Goal: Task Accomplishment & Management: Use online tool/utility

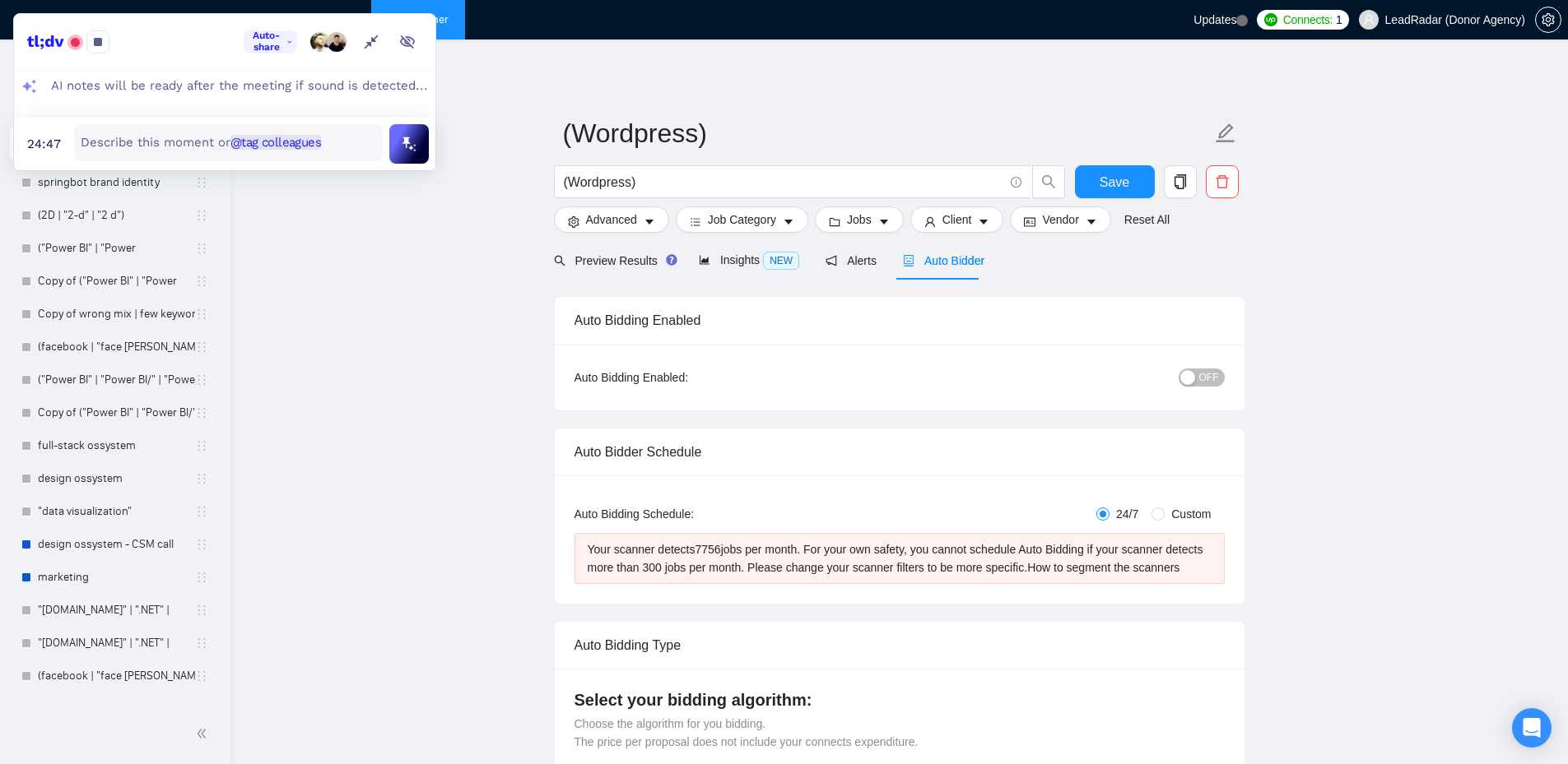
drag, startPoint x: 227, startPoint y: 21, endPoint x: 793, endPoint y: -14, distance: 567.1
click at [793, 0] on html "Scanner New Scanner My Scanners springbot brand identity (2D | "2-d" | "2 d") (…" at bounding box center [784, 382] width 1568 height 764
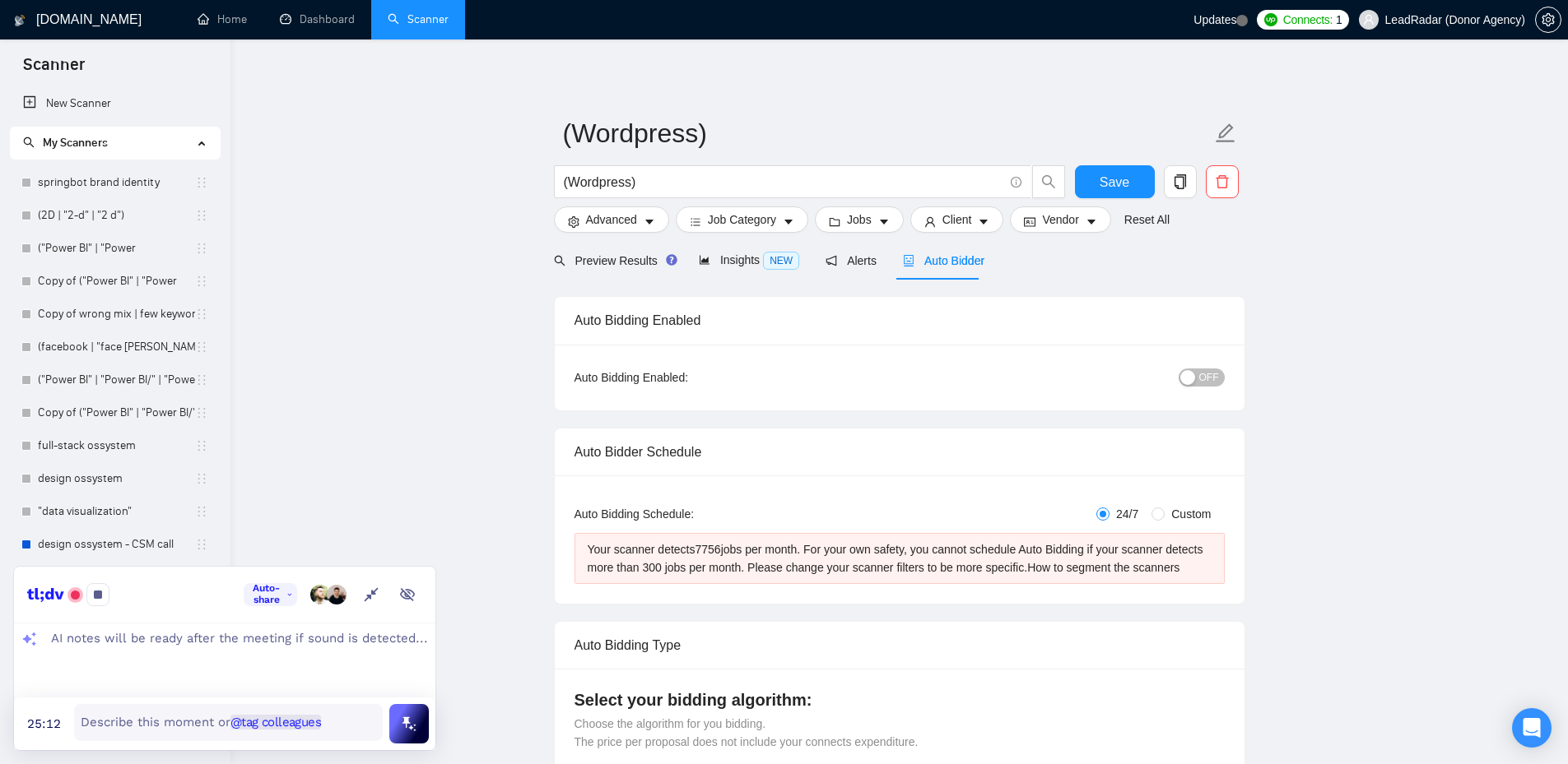
drag, startPoint x: 183, startPoint y: 16, endPoint x: 160, endPoint y: 627, distance: 611.4
click at [160, 627] on div "Auto-share O S AI notes will be ready after the meeting if sound is detected...…" at bounding box center [225, 658] width 422 height 183
click at [638, 219] on button "Advanced" at bounding box center [611, 220] width 115 height 27
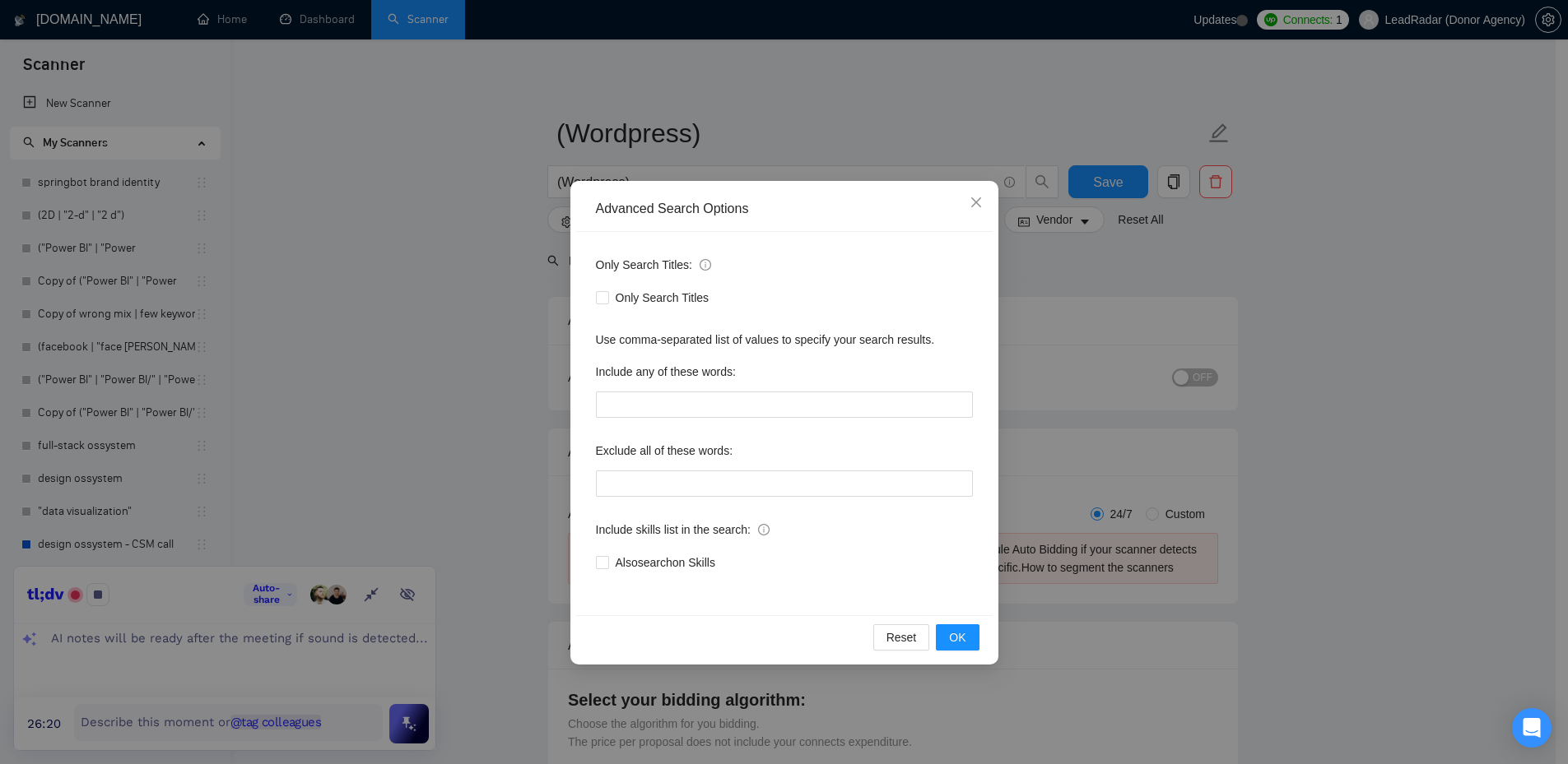
click at [1412, 301] on div "Advanced Search Options Only Search Titles: Only Search Titles Use comma-separa…" at bounding box center [784, 382] width 1568 height 764
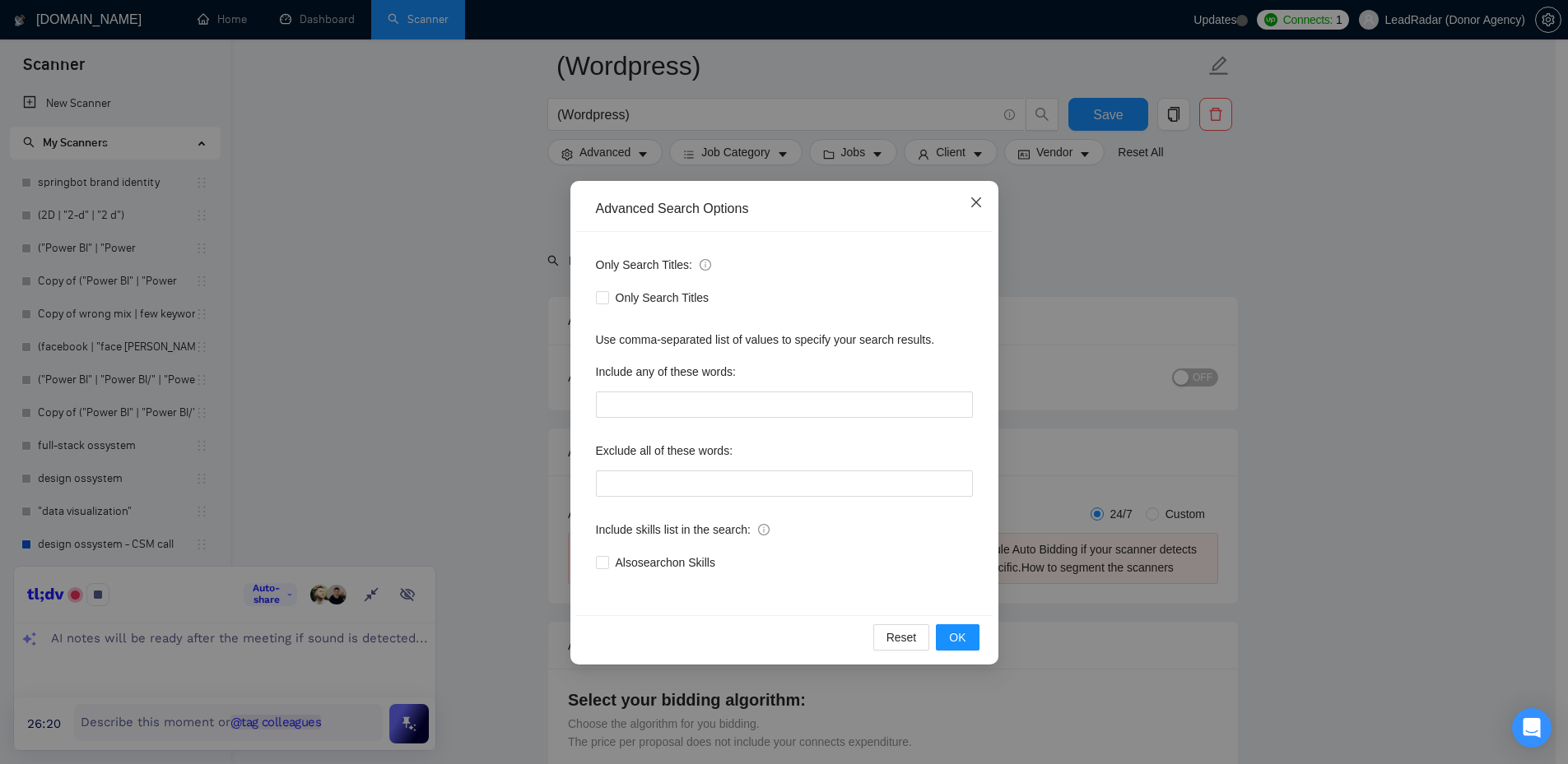
click at [984, 203] on span "Close" at bounding box center [976, 203] width 45 height 45
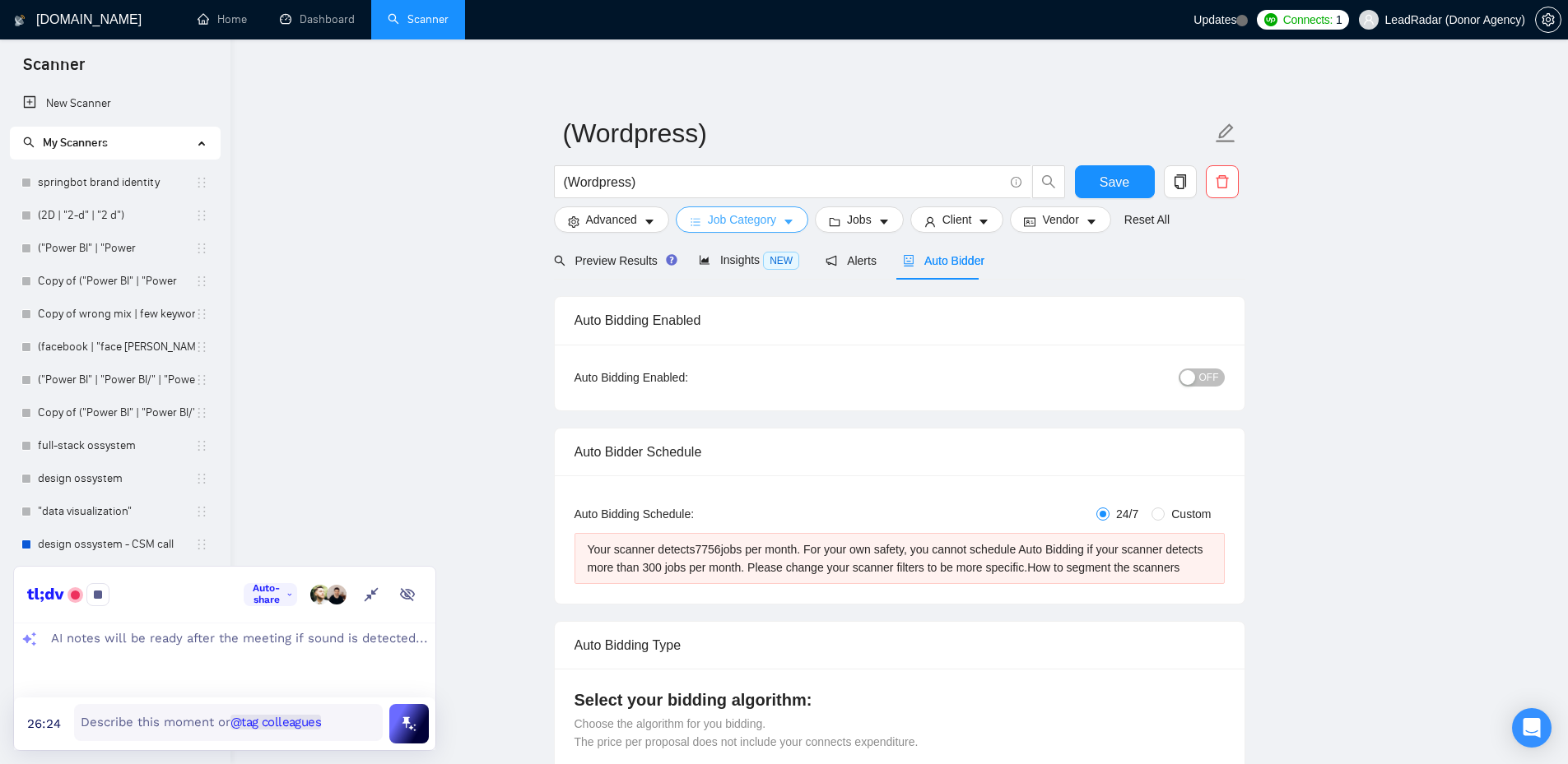
click at [747, 225] on span "Job Category" at bounding box center [742, 220] width 68 height 18
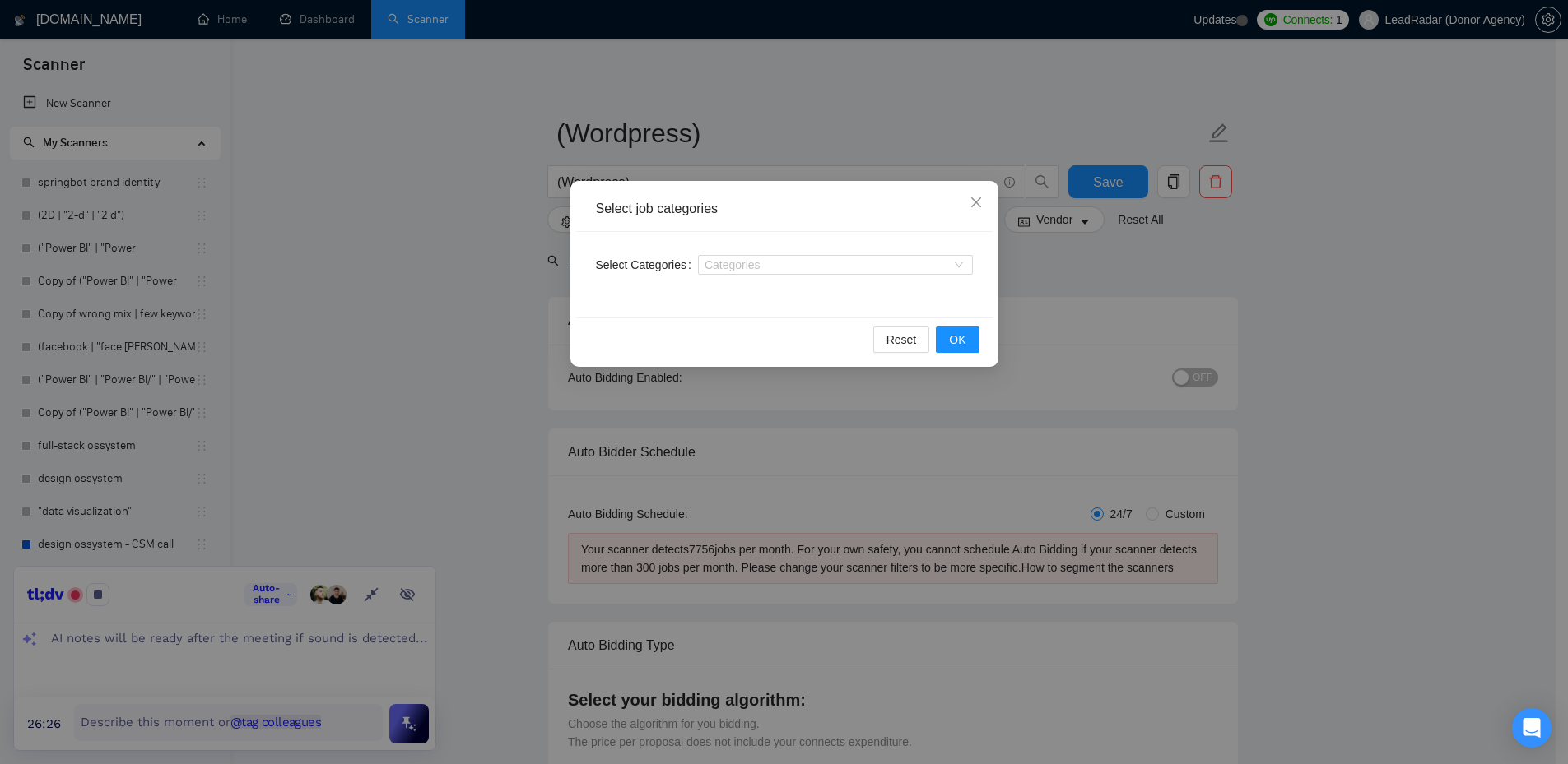
click at [1066, 270] on div "Select job categories Select Categories Categories Reset OK" at bounding box center [784, 382] width 1568 height 764
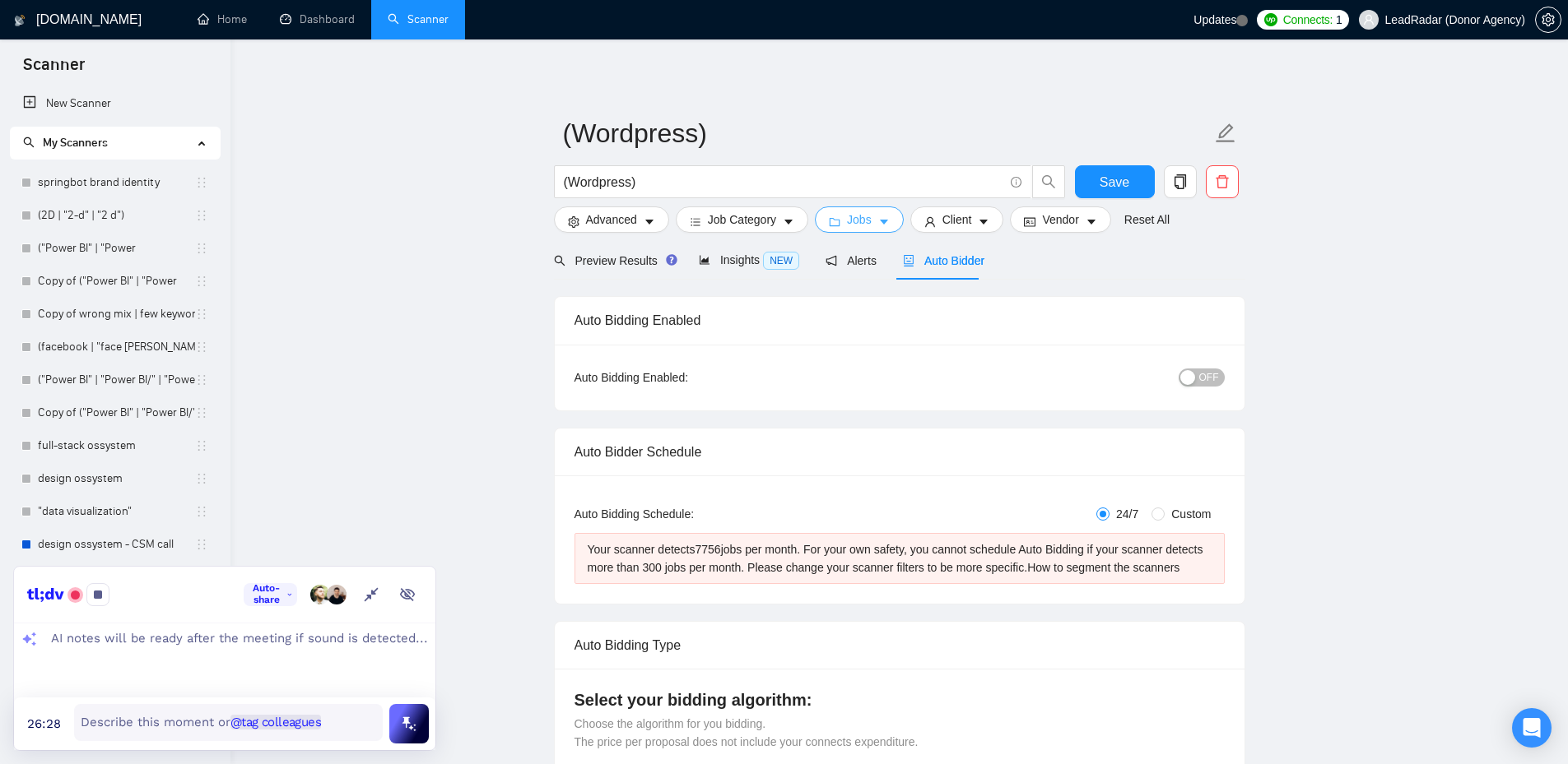
click at [861, 220] on span "Jobs" at bounding box center [859, 220] width 25 height 18
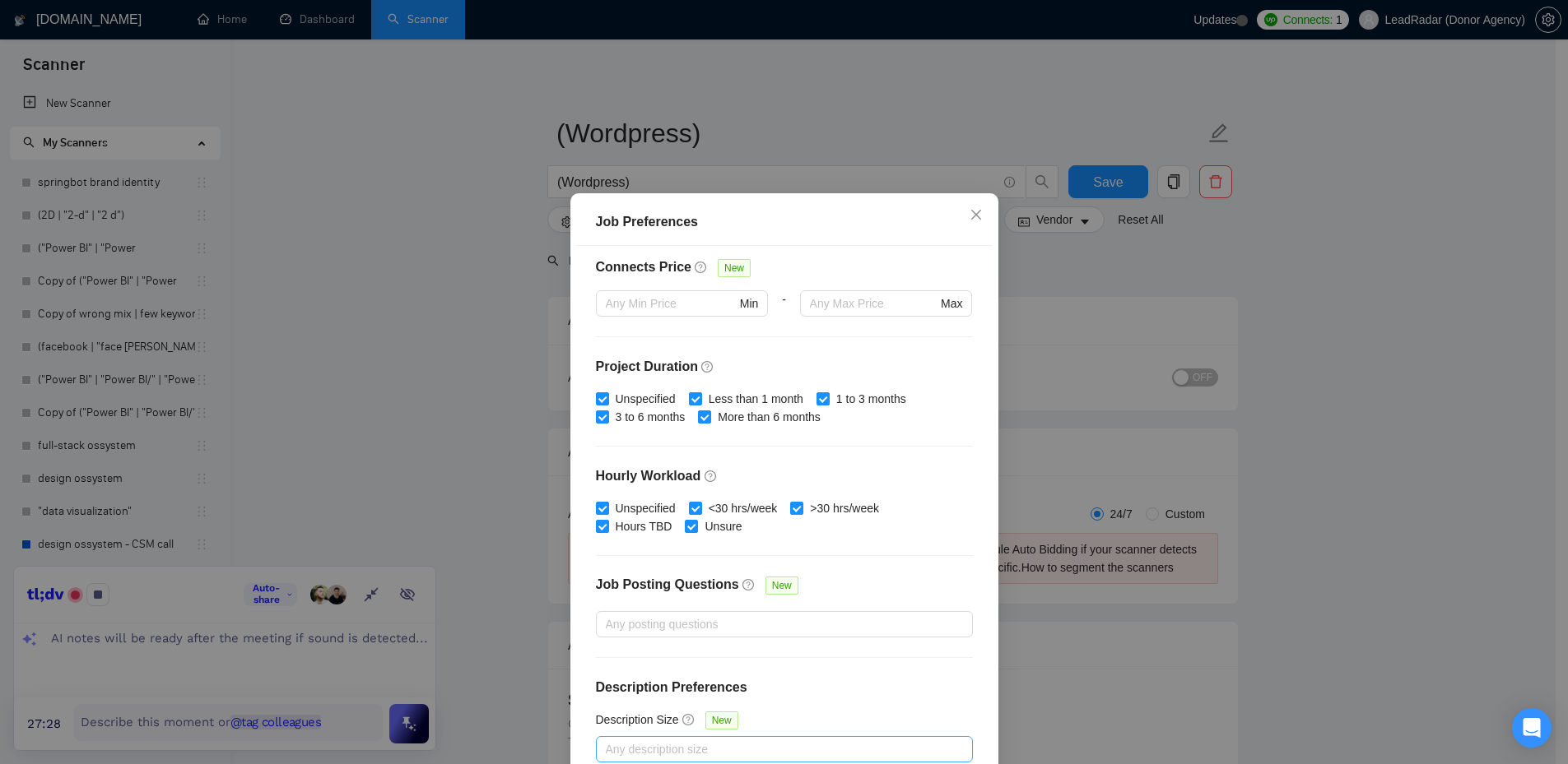
scroll to position [89, 0]
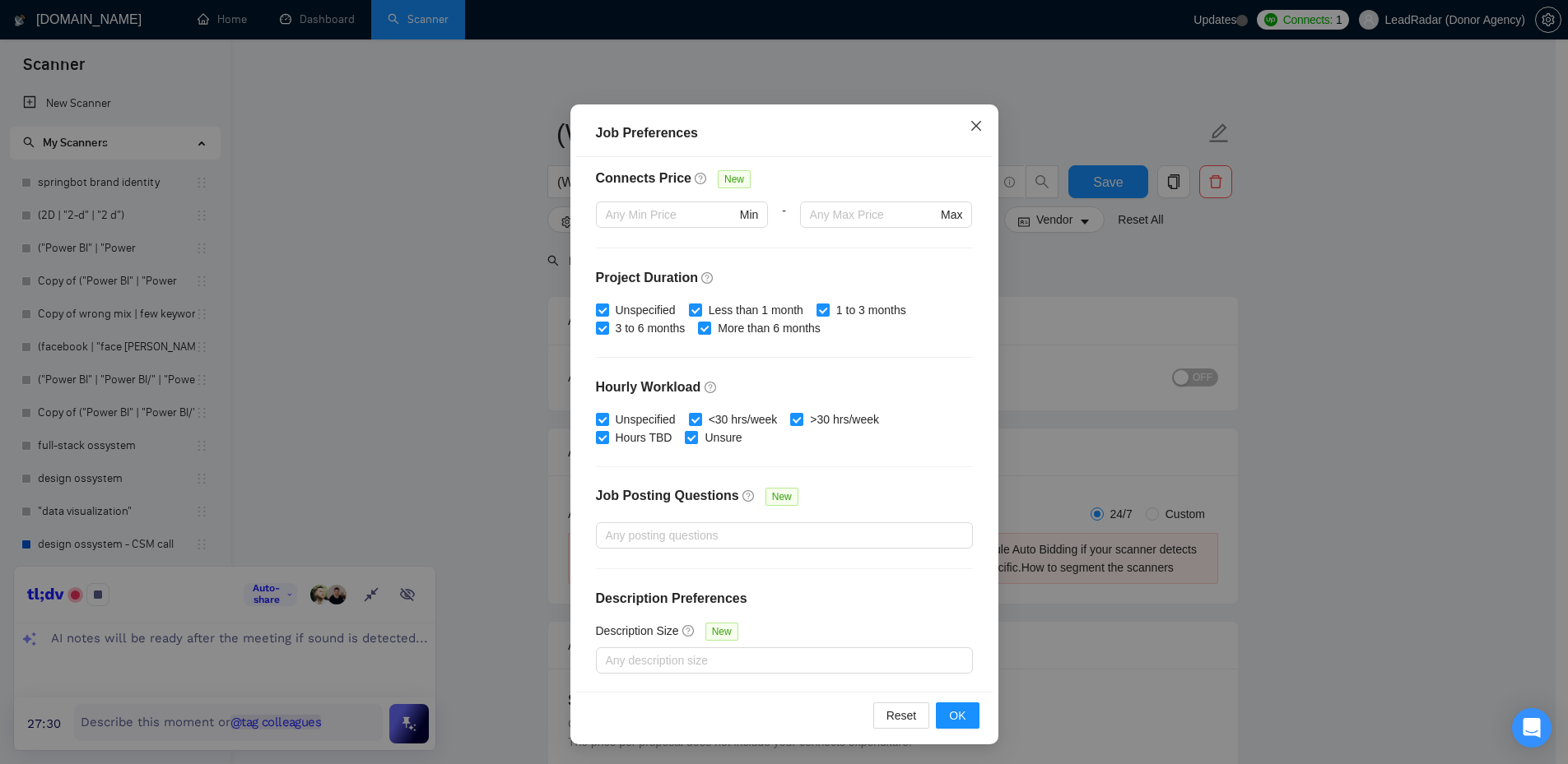
click at [973, 122] on icon "close" at bounding box center [976, 126] width 13 height 13
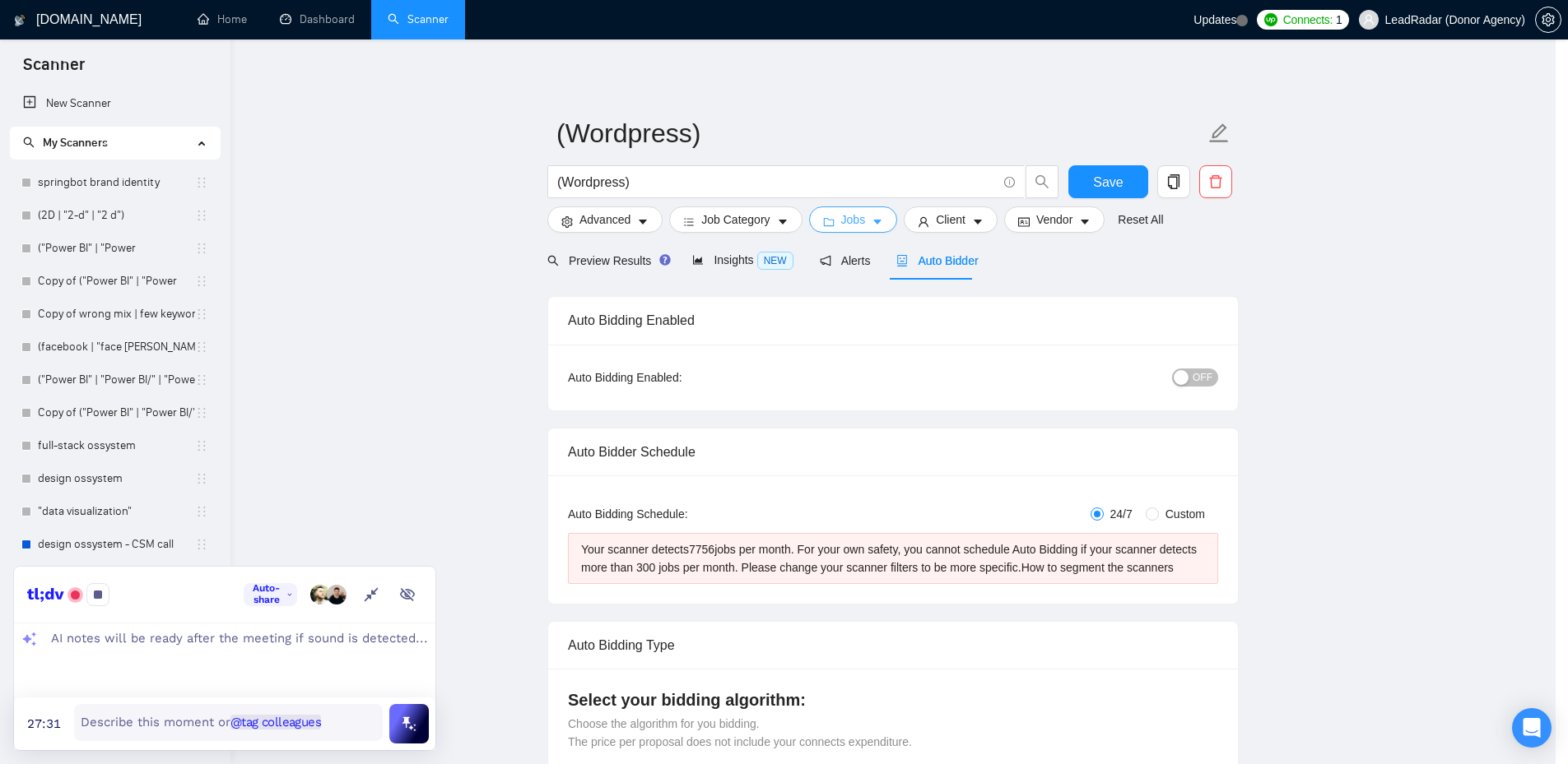
scroll to position [0, 0]
click at [872, 217] on button "Jobs" at bounding box center [859, 220] width 89 height 27
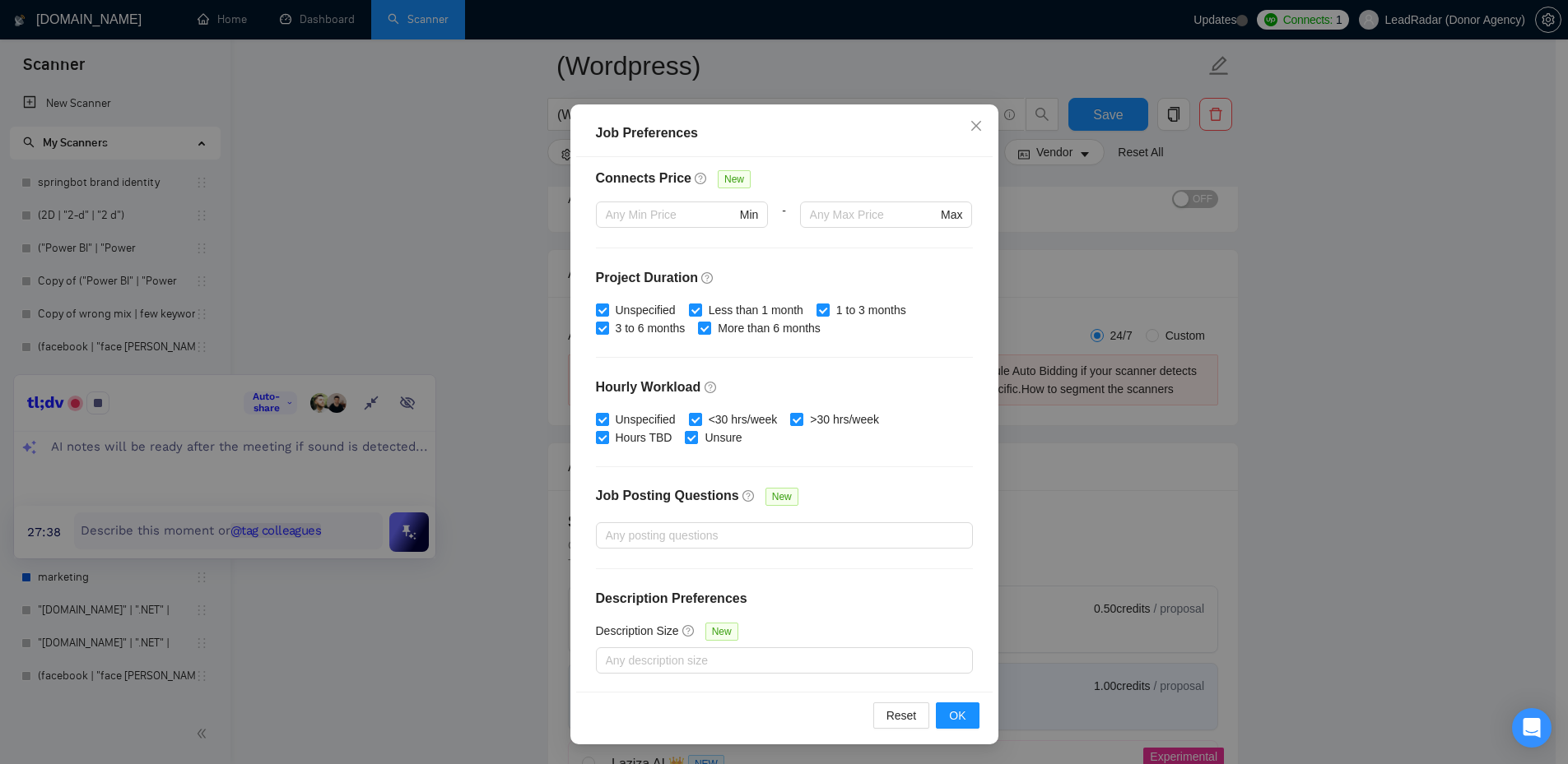
scroll to position [8, 0]
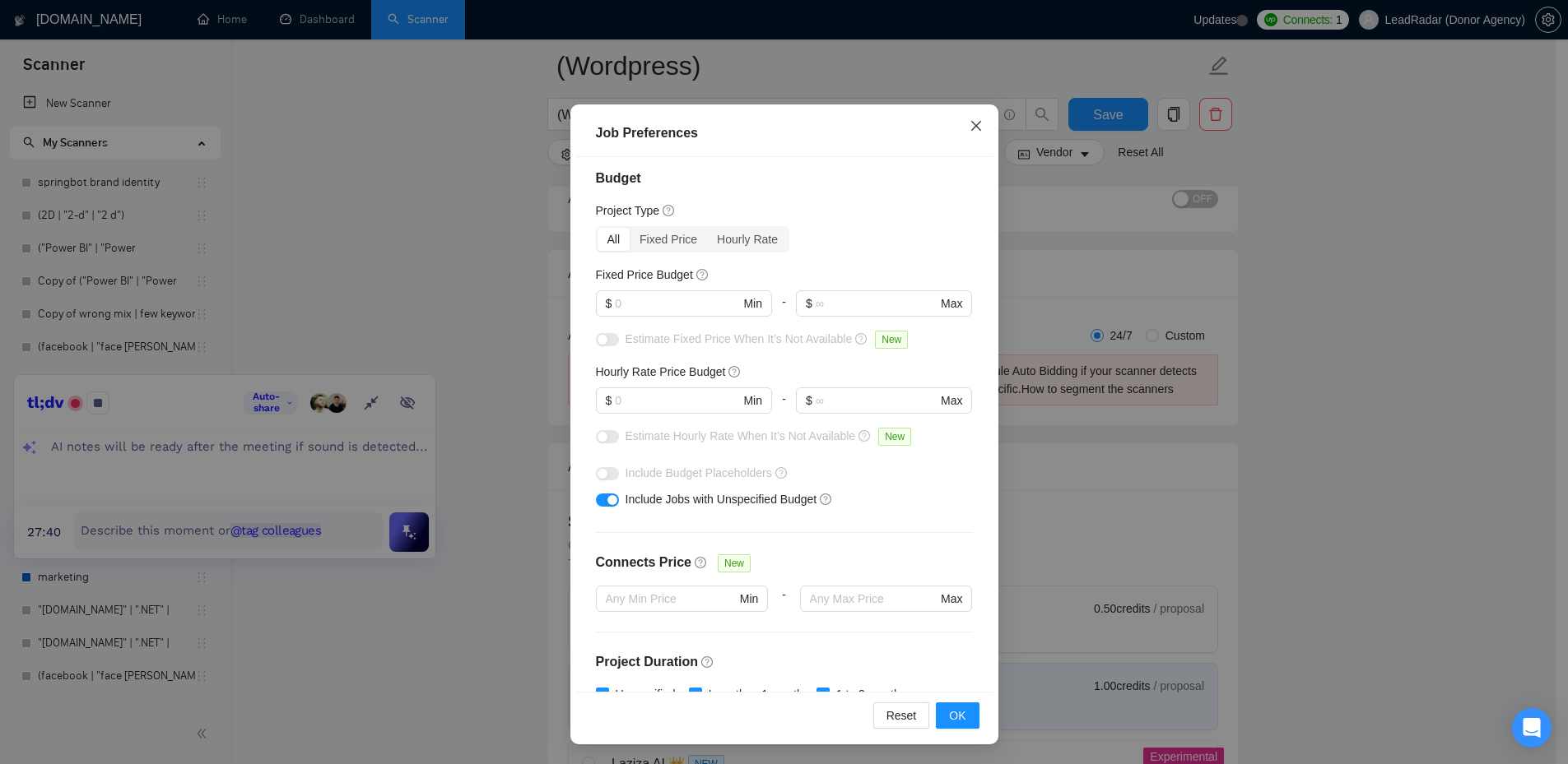
click at [970, 120] on icon "close" at bounding box center [976, 126] width 13 height 13
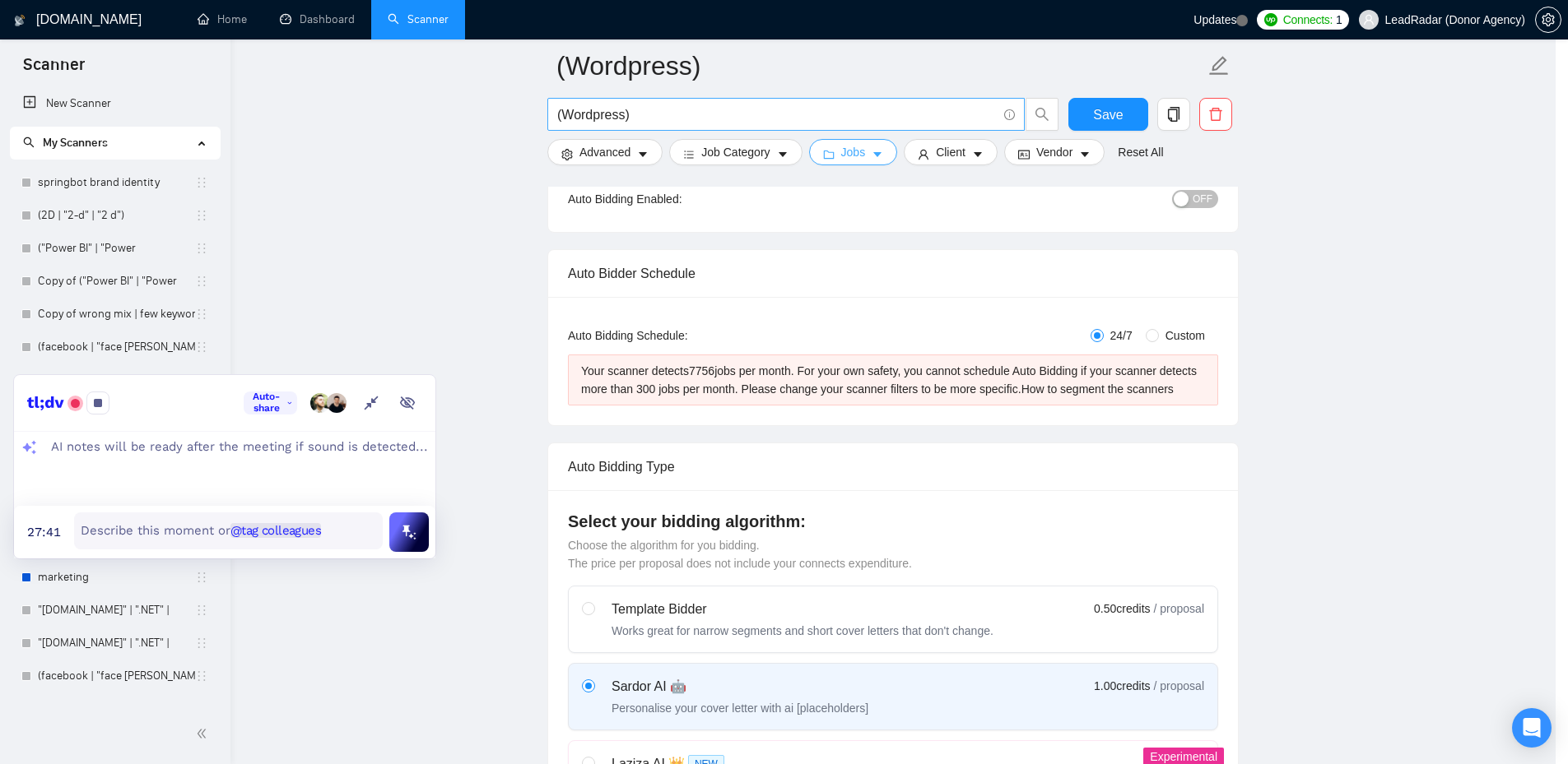
scroll to position [0, 0]
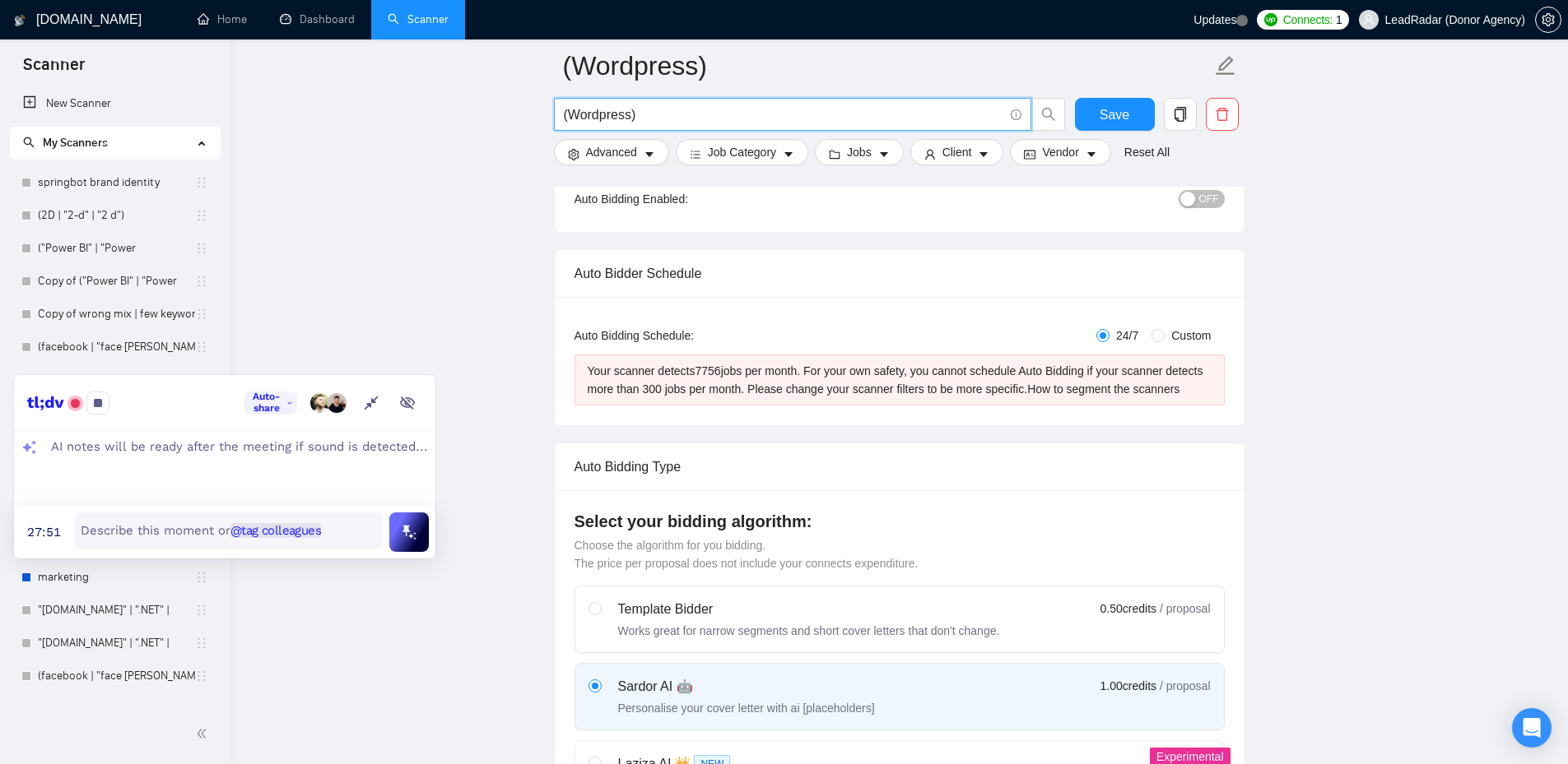
drag, startPoint x: 629, startPoint y: 112, endPoint x: 569, endPoint y: 110, distance: 60.0
click at [569, 110] on input "(Wordpress)" at bounding box center [783, 114] width 439 height 21
click at [569, 117] on input "(Ryton)" at bounding box center [783, 114] width 439 height 21
type input "(Pyton)"
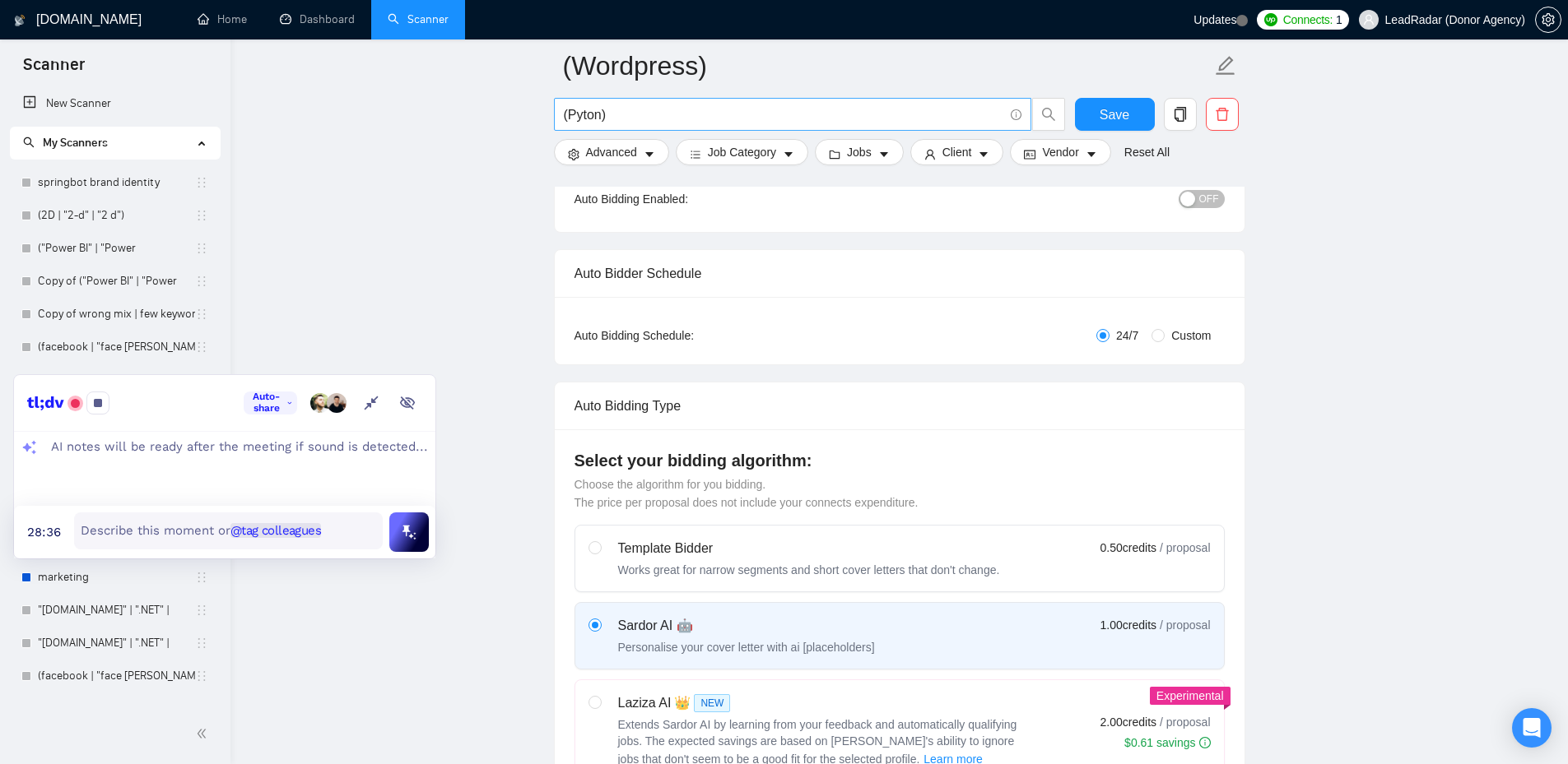
click at [687, 122] on input "(Pyton)" at bounding box center [783, 114] width 439 height 21
paste input "jango"
type input "(Pyton) | (Django)"
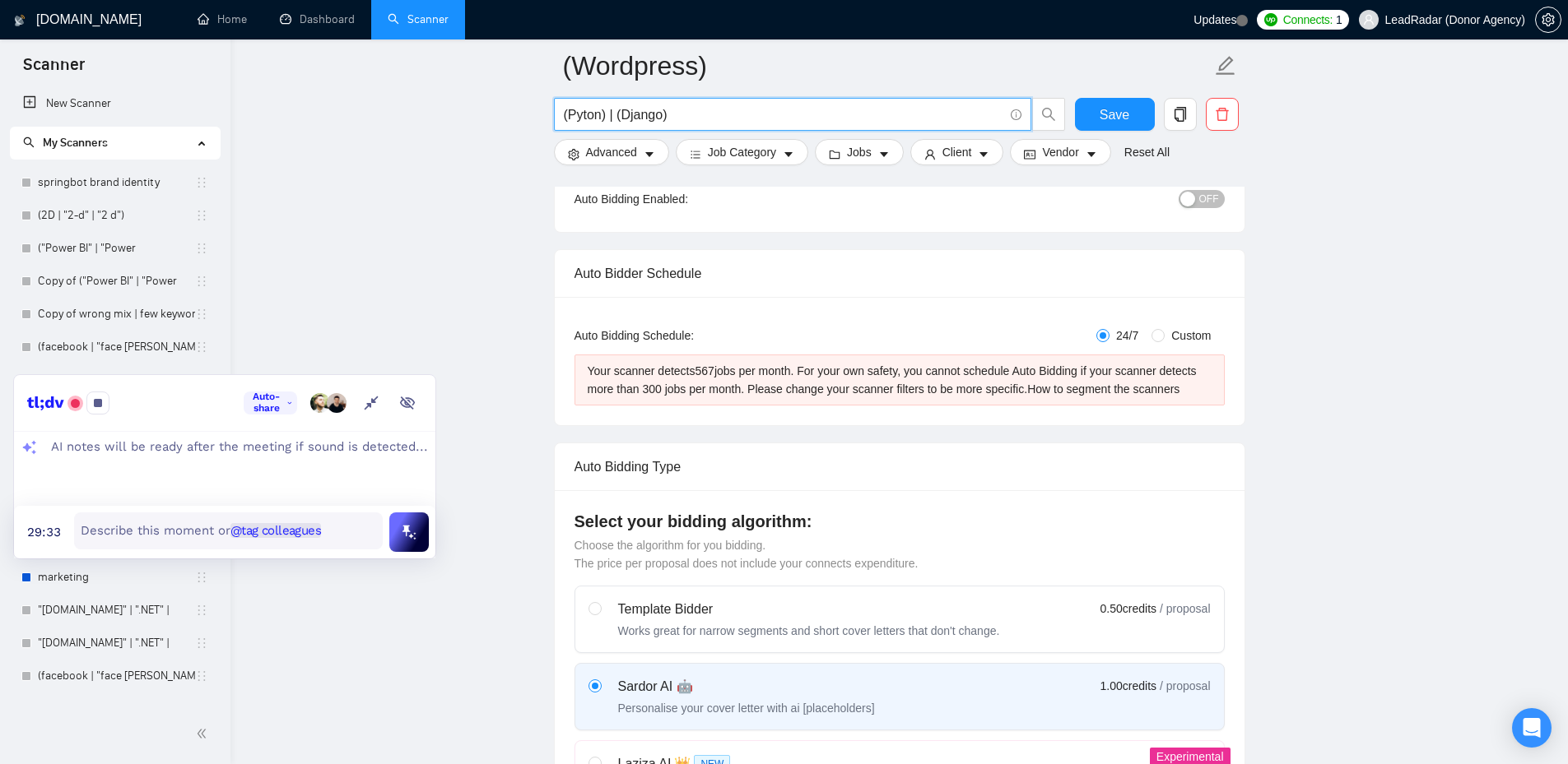
drag, startPoint x: 564, startPoint y: 114, endPoint x: 686, endPoint y: 124, distance: 122.4
click at [686, 124] on input "(Pyton) | (Django)" at bounding box center [783, 114] width 439 height 21
click at [716, 119] on input "(Pyton) | (Django)" at bounding box center [783, 114] width 439 height 21
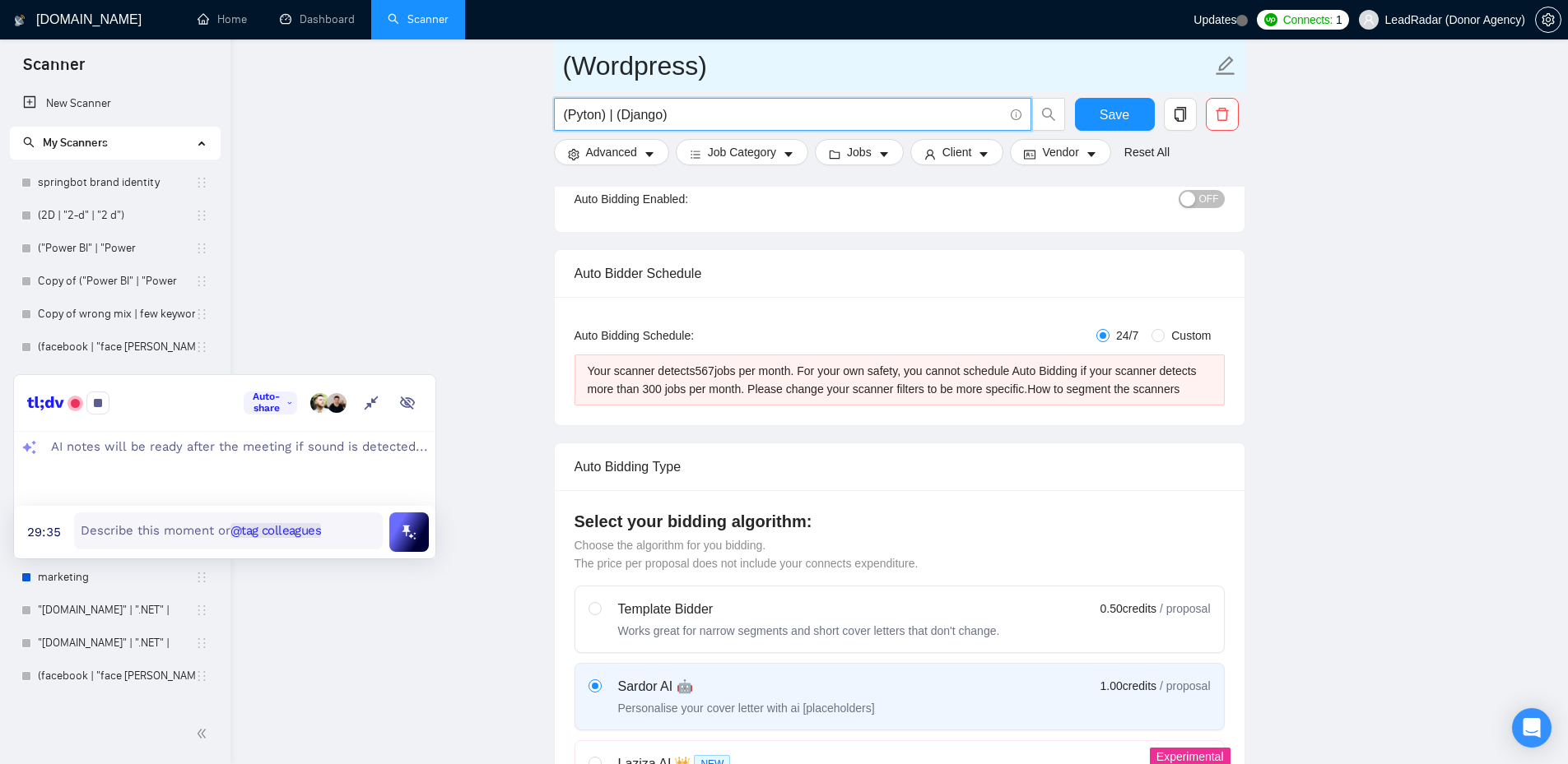
type input "(Pyton) | (Django)"
click at [792, 66] on input "(Wordpress)" at bounding box center [887, 66] width 648 height 41
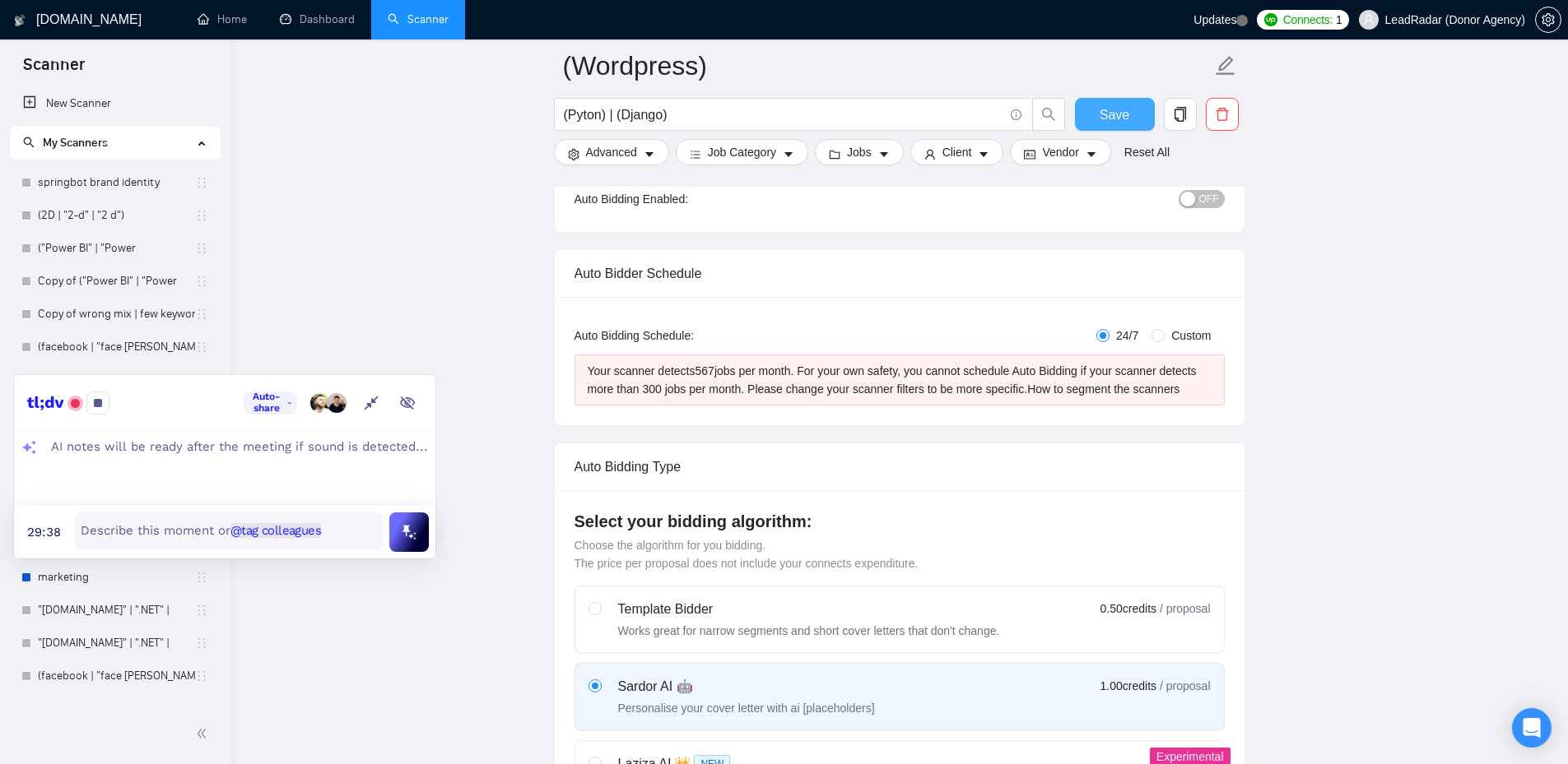
click at [1113, 117] on span "Save" at bounding box center [1115, 114] width 30 height 21
click at [696, 119] on input "(Pyton) | (Django)" at bounding box center [783, 114] width 439 height 21
click at [734, 101] on div "Insights NEW" at bounding box center [749, 81] width 100 height 39
click at [754, 101] on div "Insights NEW" at bounding box center [749, 81] width 100 height 39
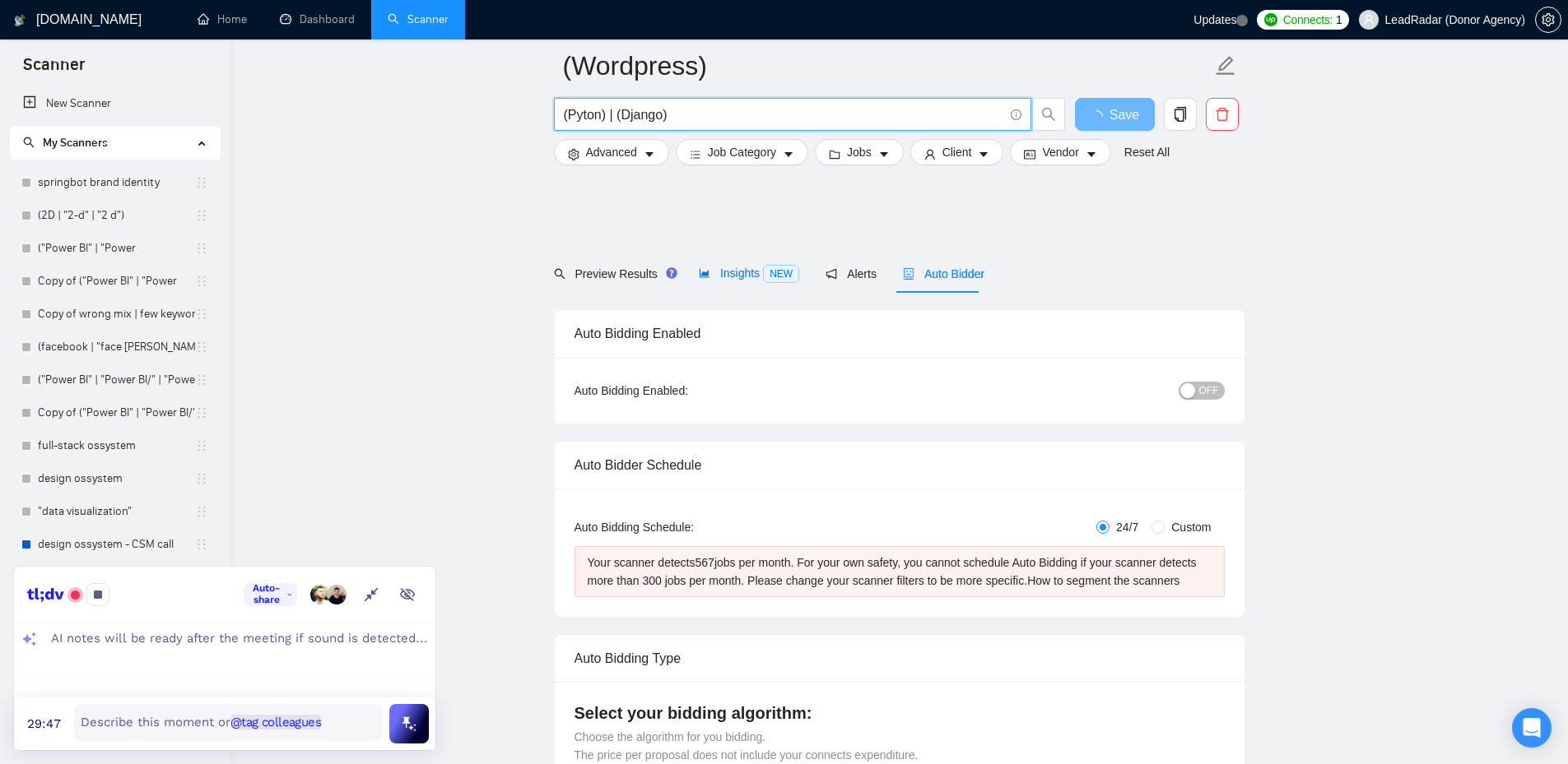
click at [730, 266] on span "Insights NEW" at bounding box center [749, 273] width 100 height 13
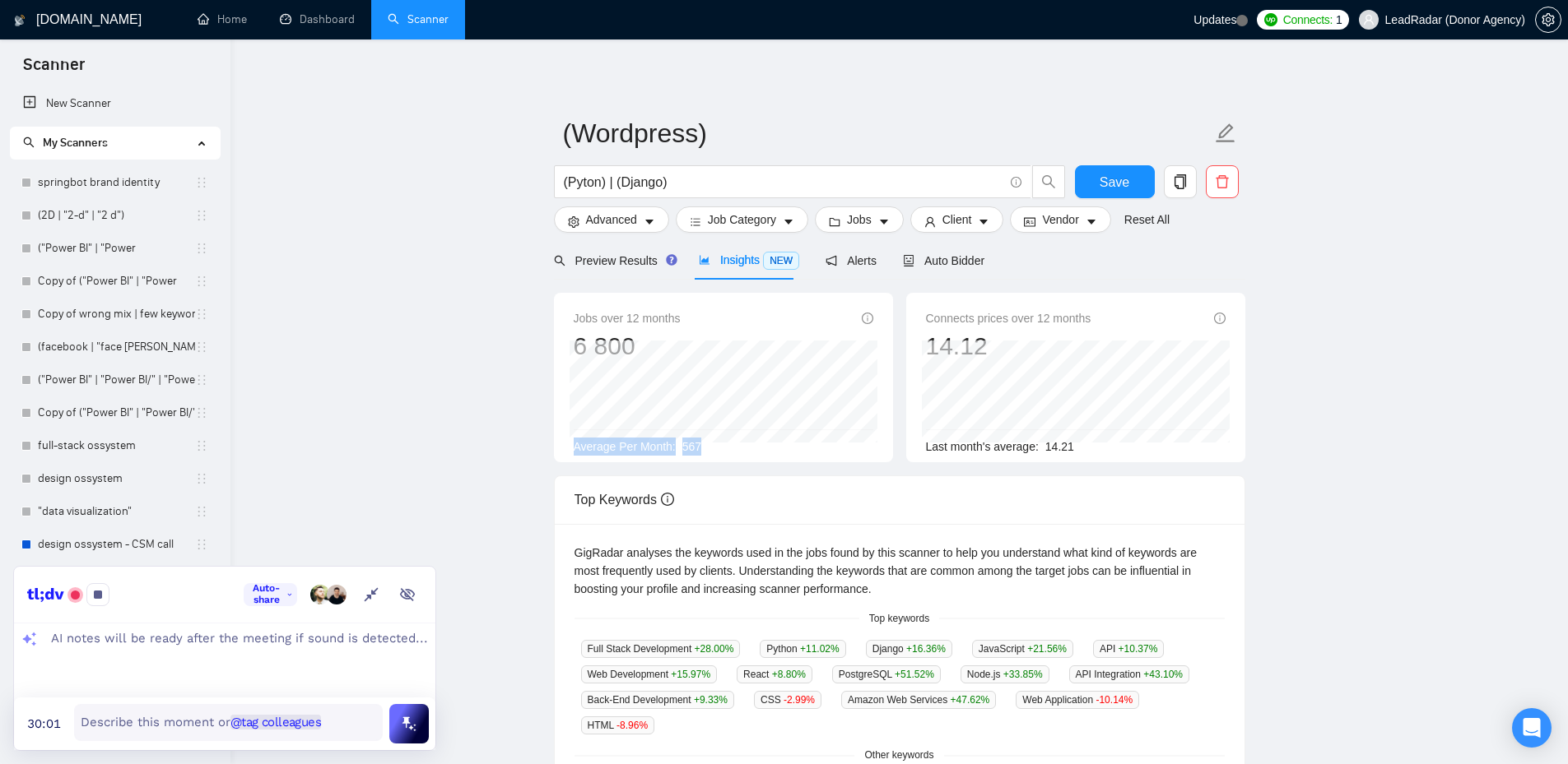
drag, startPoint x: 702, startPoint y: 445, endPoint x: 544, endPoint y: 452, distance: 158.2
click at [544, 452] on main "(Wordpress) (Pyton) | (Django) Save Advanced Job Category Jobs Client Vendor Re…" at bounding box center [899, 617] width 1285 height 1103
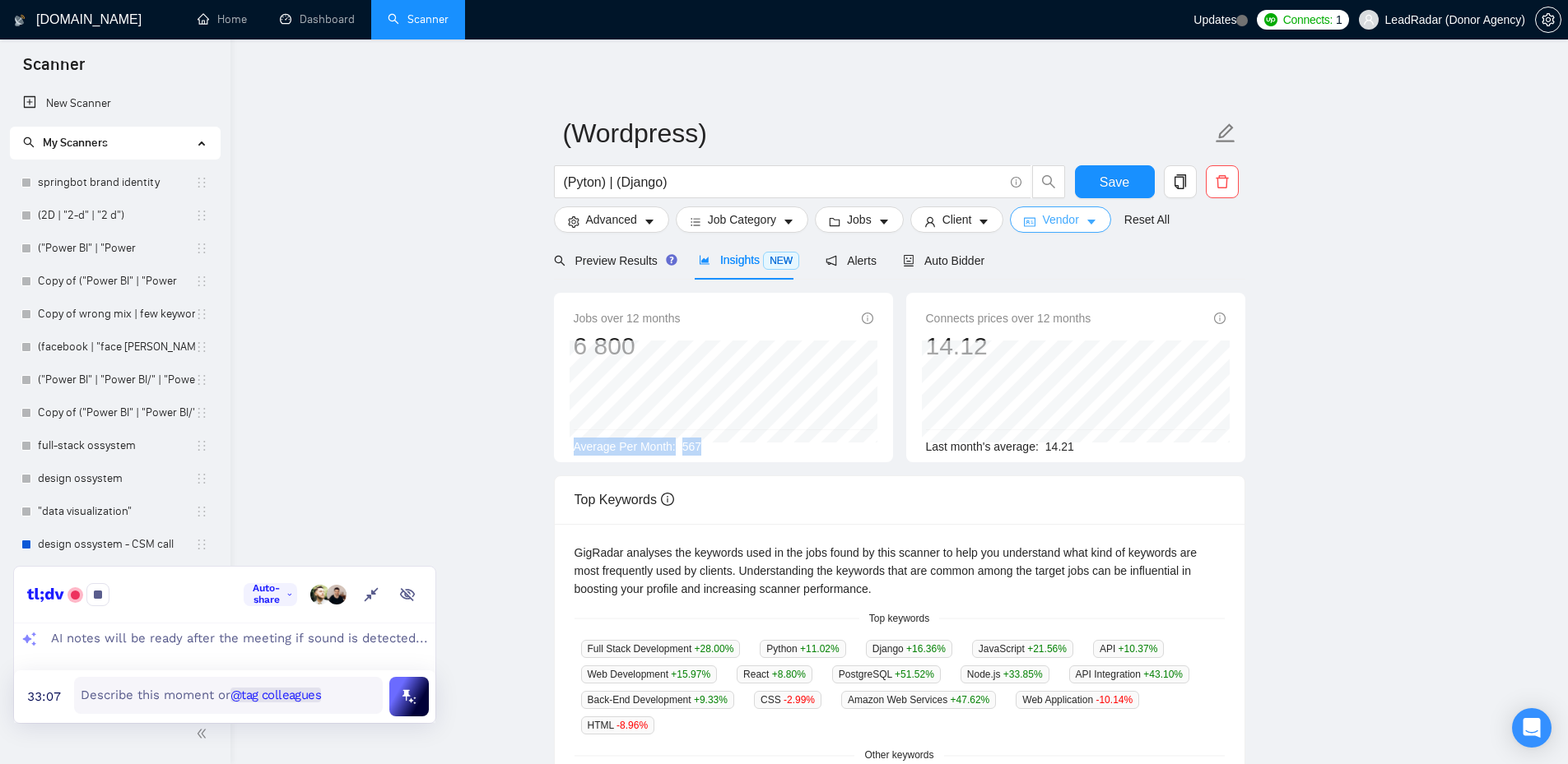
click at [1071, 224] on span "Vendor" at bounding box center [1060, 220] width 37 height 18
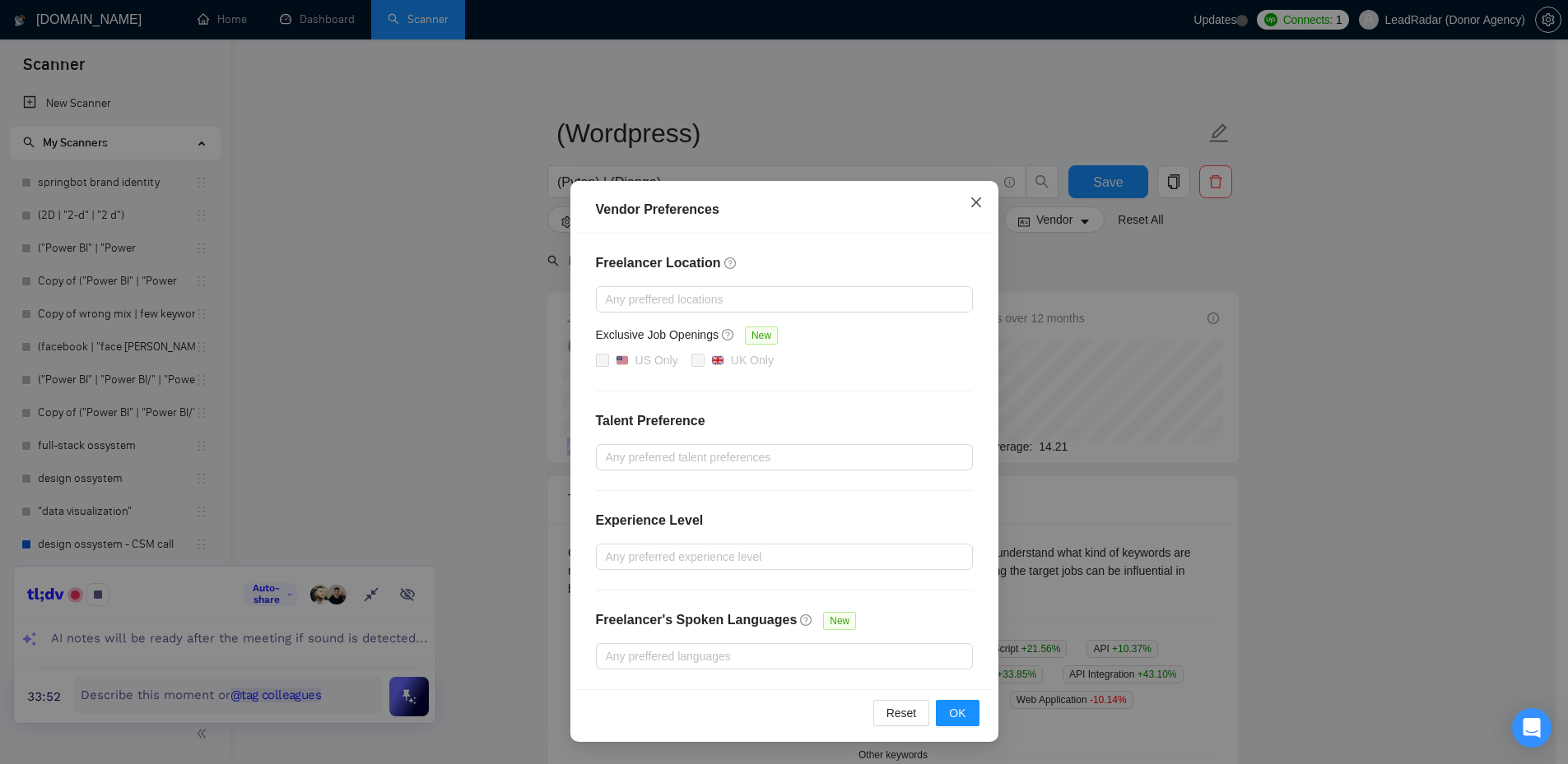
click at [977, 201] on icon "close" at bounding box center [976, 202] width 13 height 13
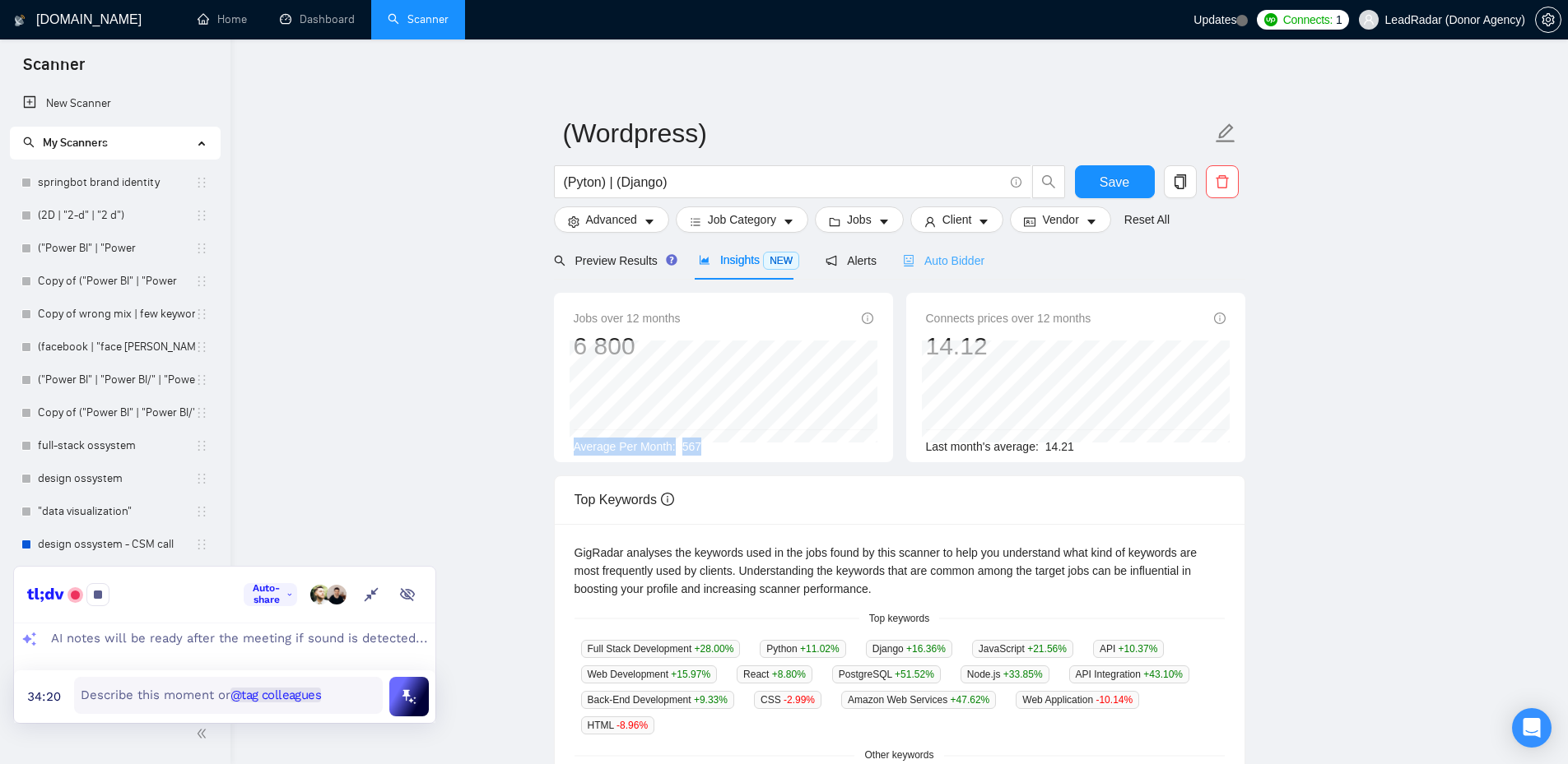
click at [938, 250] on div "Auto Bidder" at bounding box center [944, 260] width 81 height 39
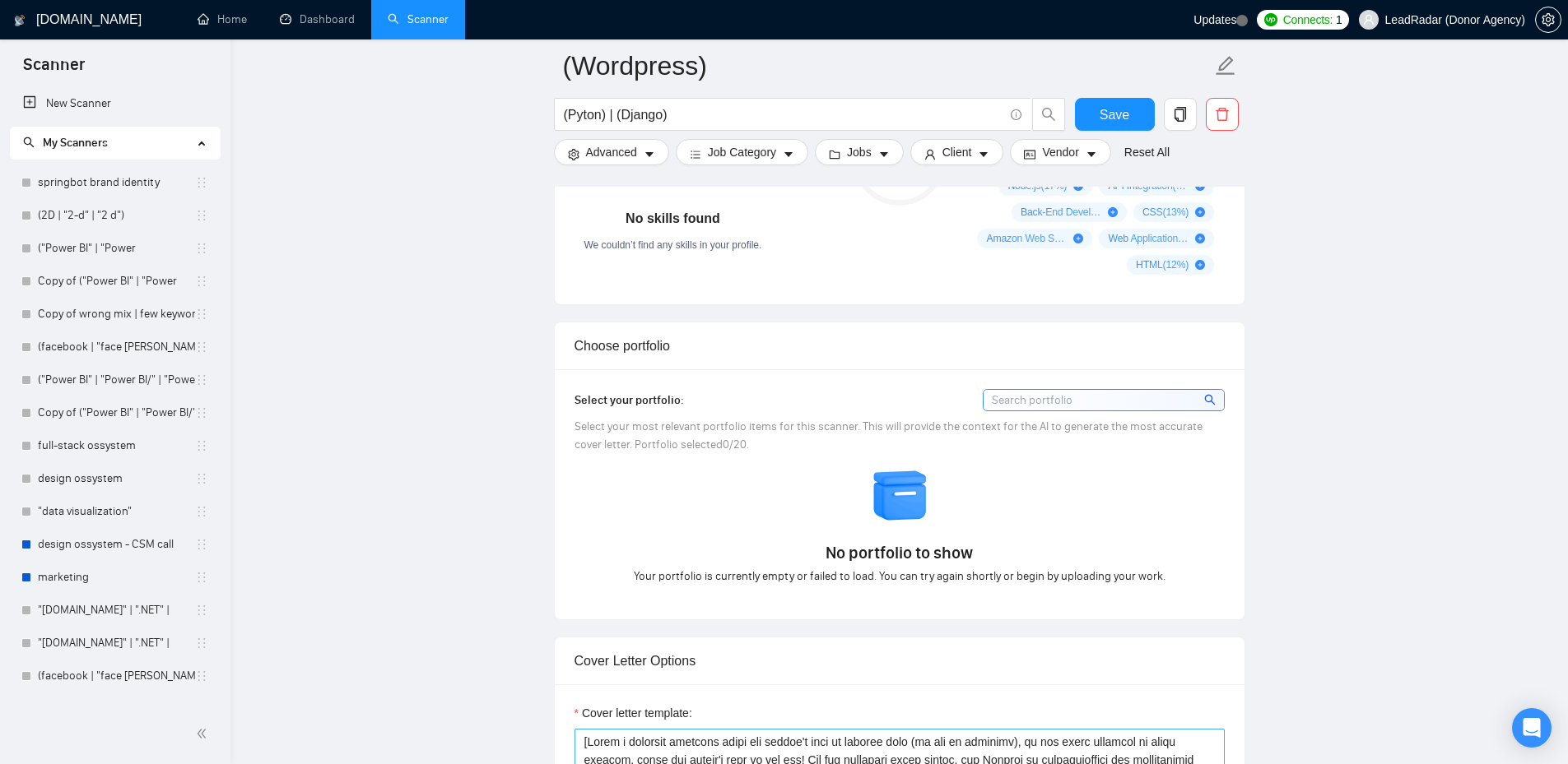
scroll to position [1727, 0]
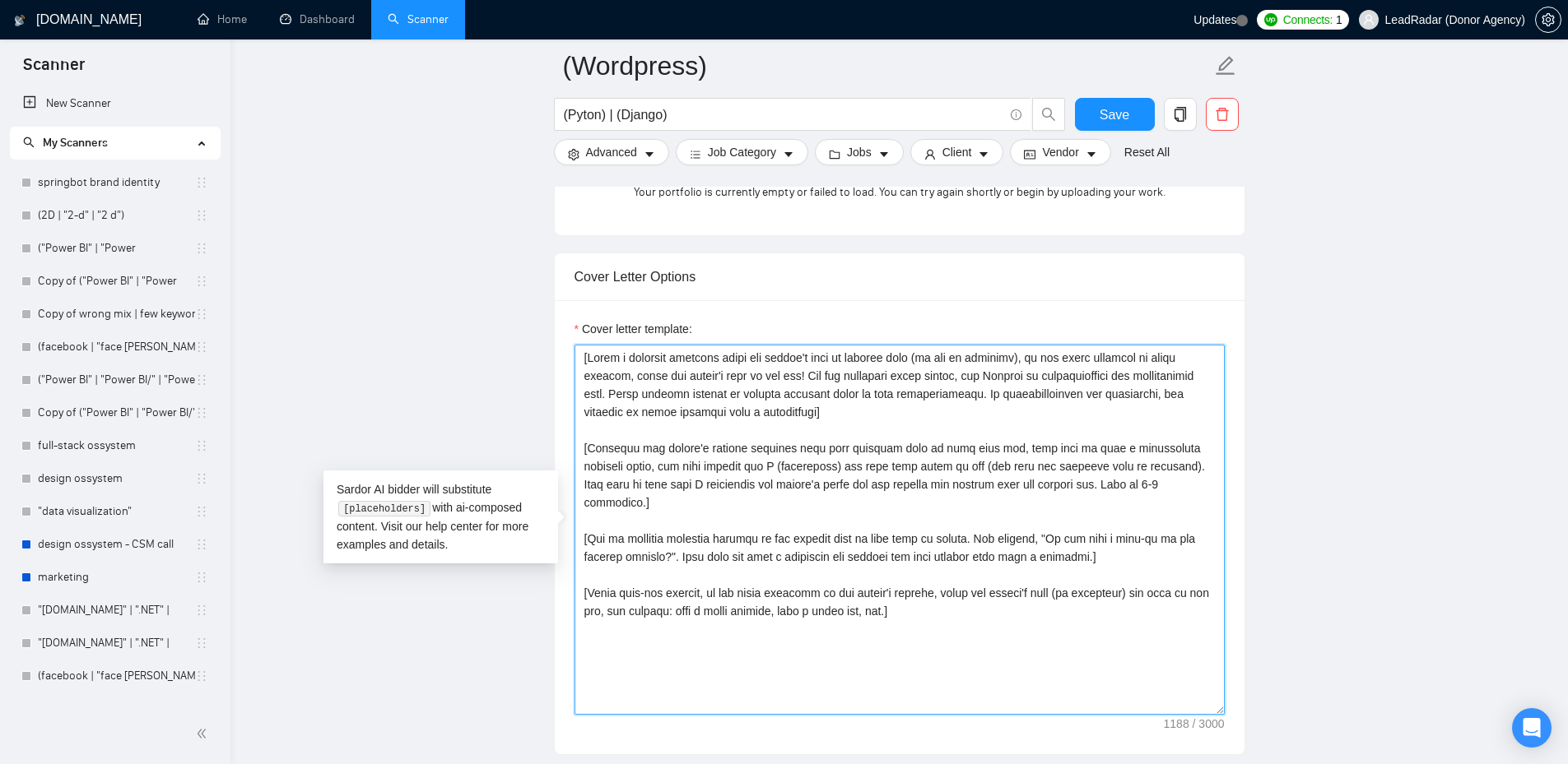
drag, startPoint x: 581, startPoint y: 356, endPoint x: 853, endPoint y: 406, distance: 276.6
click at [853, 406] on textarea "Cover letter template:" at bounding box center [899, 529] width 650 height 370
drag, startPoint x: 910, startPoint y: 603, endPoint x: 570, endPoint y: 580, distance: 340.8
click at [570, 580] on div "Cover letter template:" at bounding box center [899, 527] width 690 height 454
click at [925, 603] on textarea "Cover letter template:" at bounding box center [899, 529] width 650 height 370
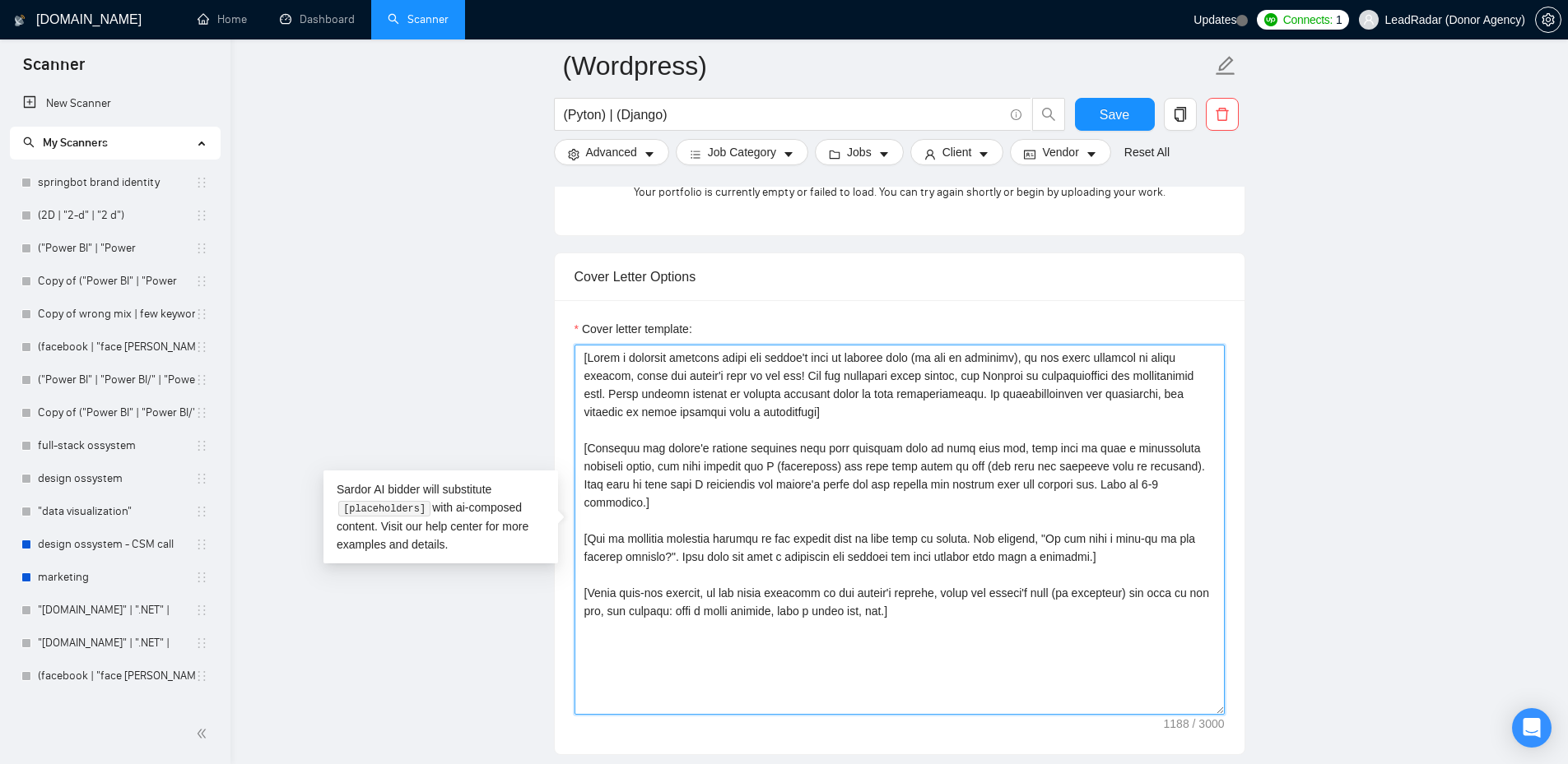
click at [913, 599] on textarea "Cover letter template:" at bounding box center [899, 529] width 650 height 370
drag, startPoint x: 912, startPoint y: 596, endPoint x: 584, endPoint y: 577, distance: 328.5
click at [584, 577] on textarea "Cover letter template:" at bounding box center [899, 529] width 650 height 370
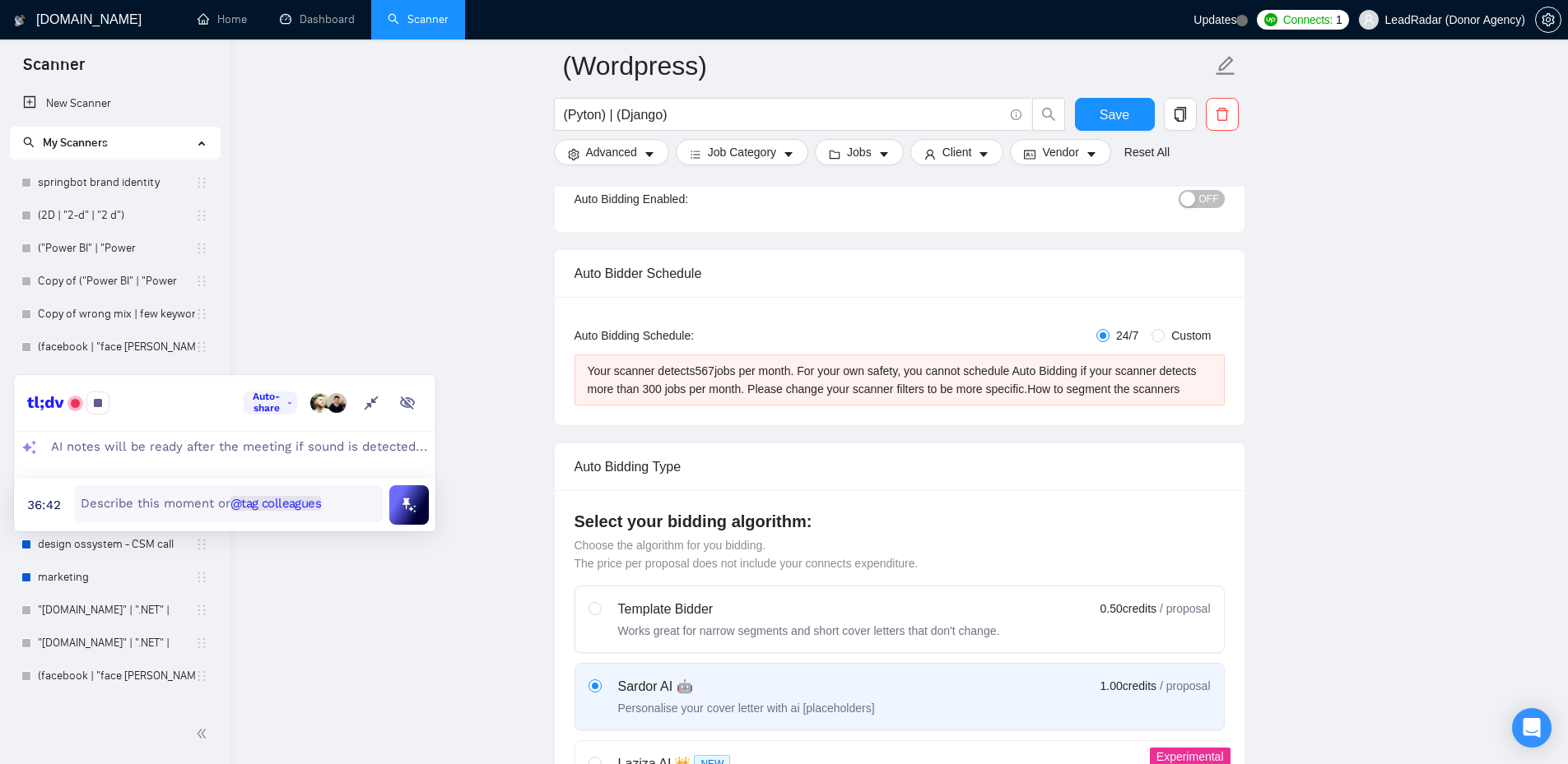
scroll to position [0, 0]
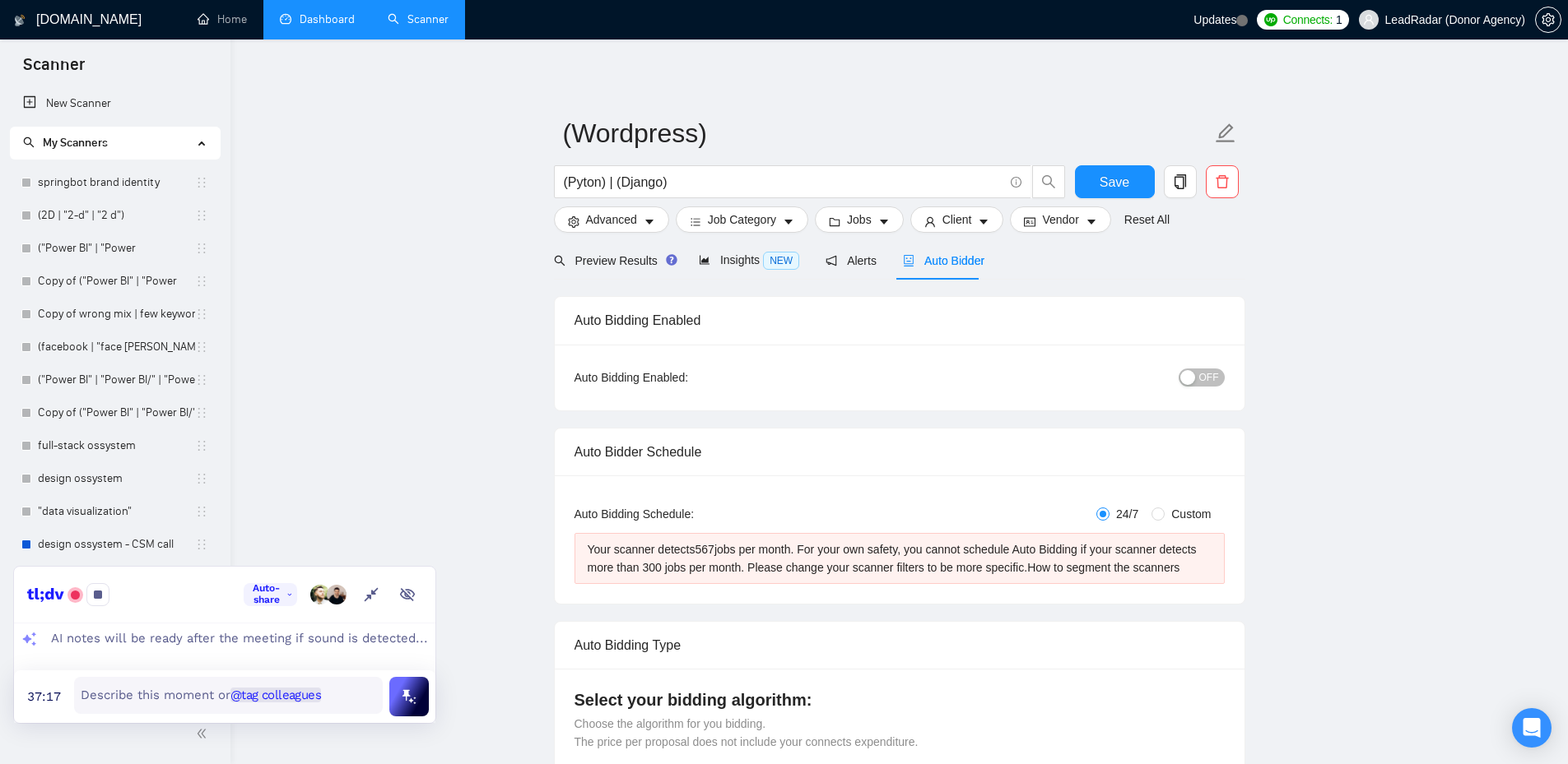
click at [340, 27] on link "Dashboard" at bounding box center [317, 19] width 75 height 14
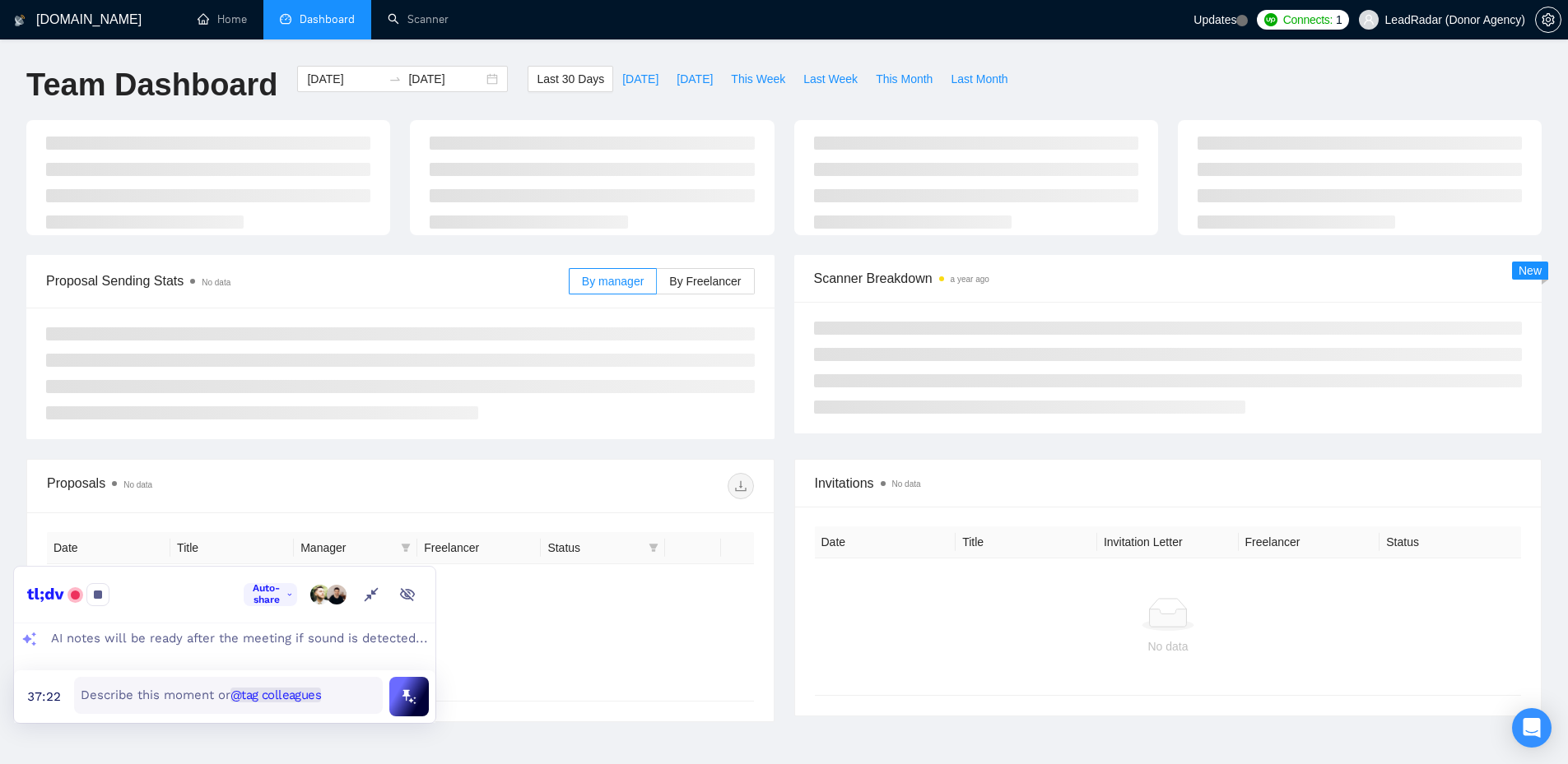
type input "[DATE]"
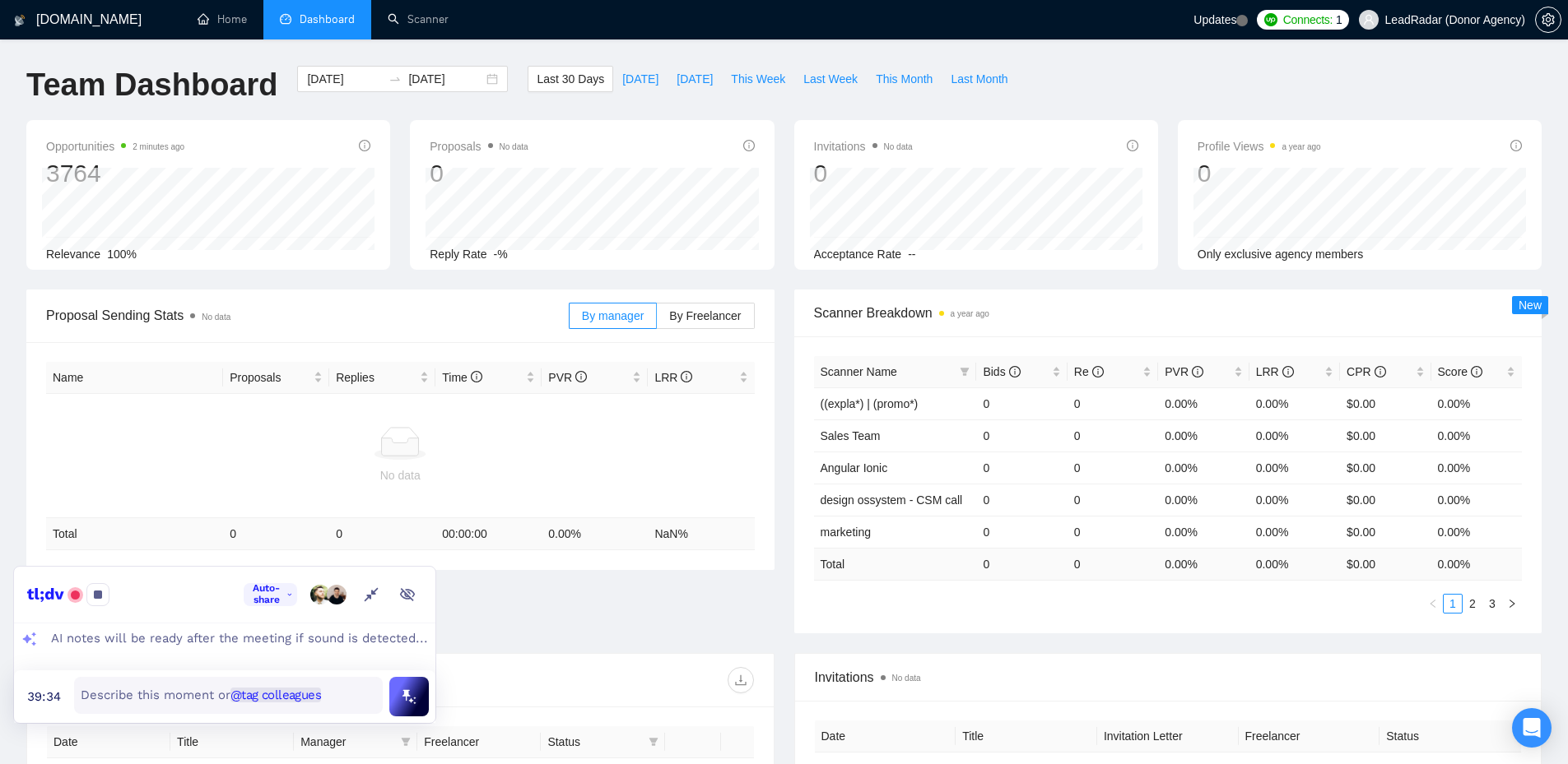
scroll to position [192, 0]
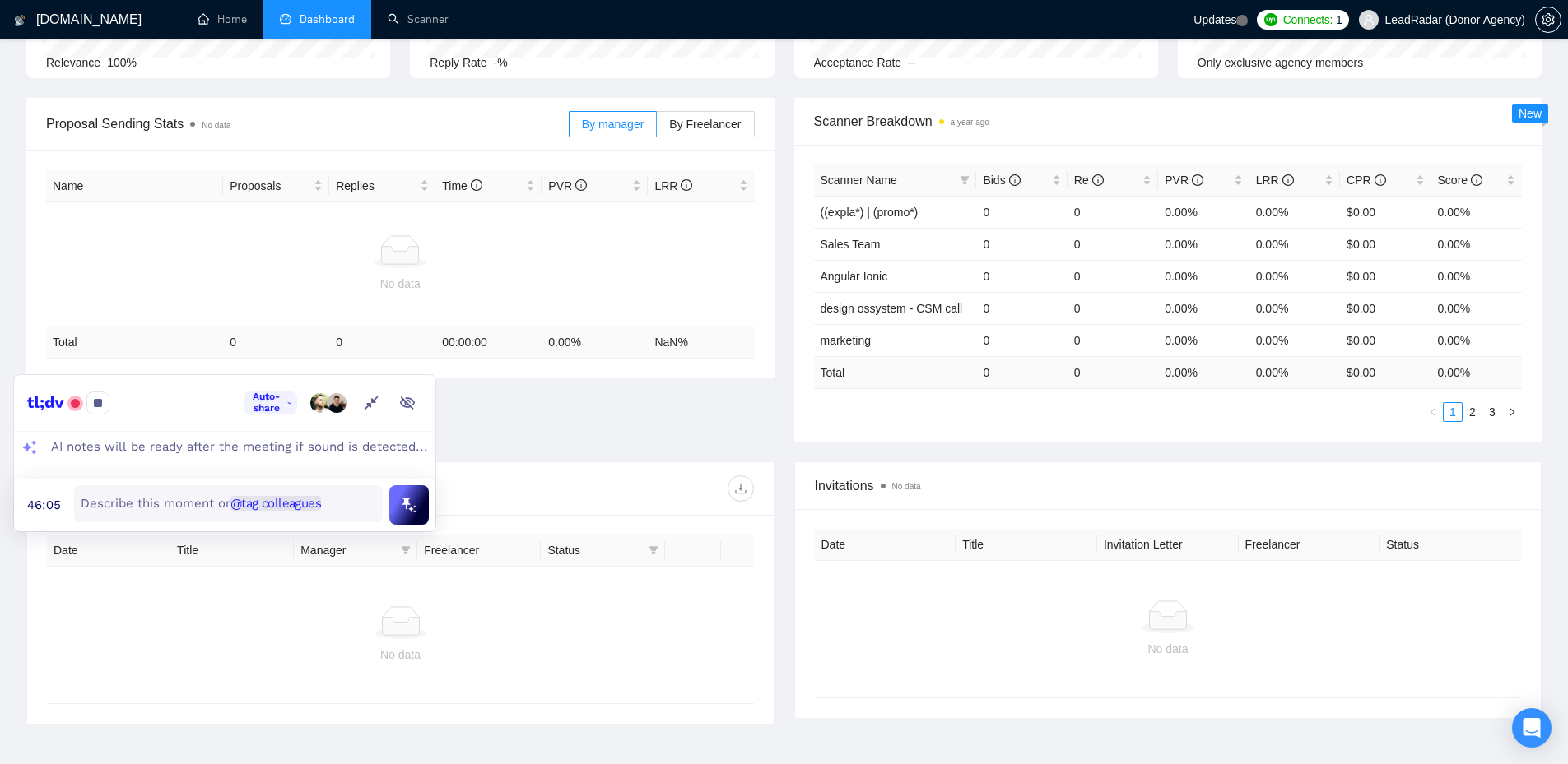
click at [1507, 20] on span "LeadRadar (Donor Agency)" at bounding box center [1455, 20] width 140 height 0
